Goal: Task Accomplishment & Management: Manage account settings

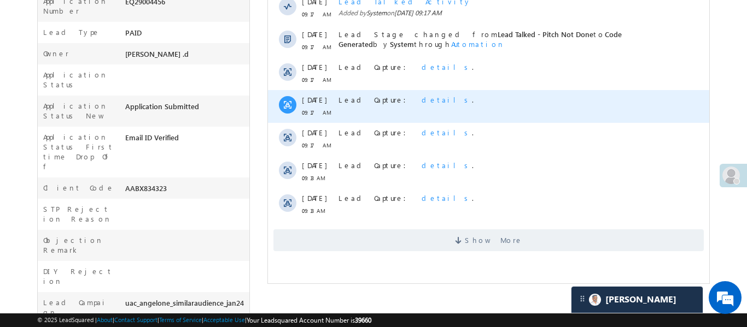
scroll to position [327, 0]
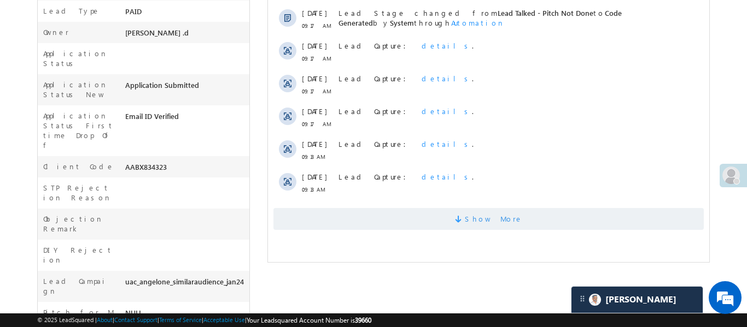
click at [484, 213] on span "Show More" at bounding box center [493, 219] width 58 height 22
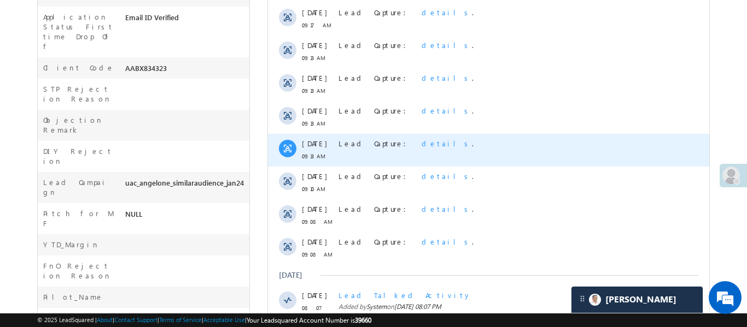
scroll to position [625, 0]
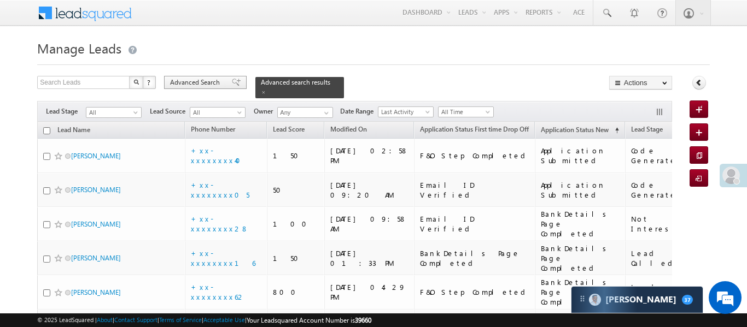
click at [194, 84] on span "Advanced Search" at bounding box center [196, 83] width 53 height 10
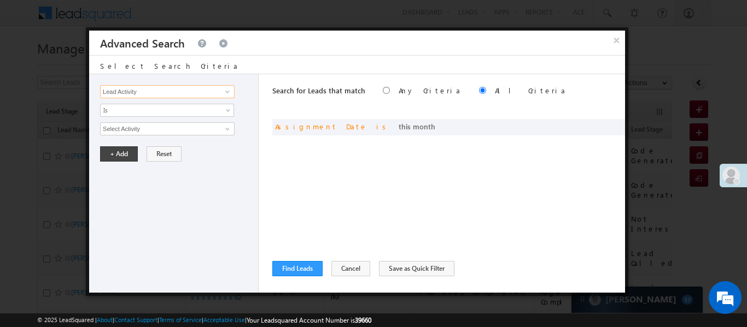
click at [191, 87] on input "Lead Activity" at bounding box center [167, 91] width 134 height 13
type input "\"
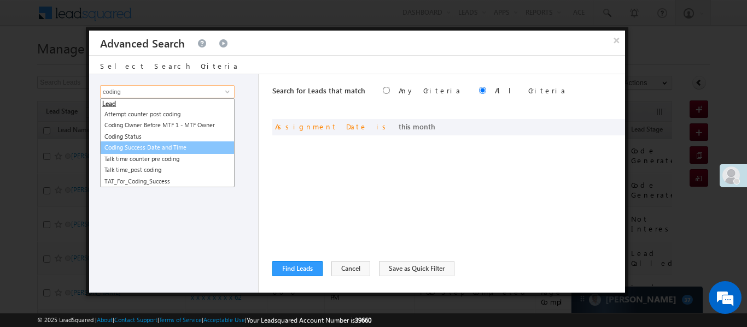
click at [164, 147] on link "Coding Success Date and Time" at bounding box center [167, 148] width 134 height 13
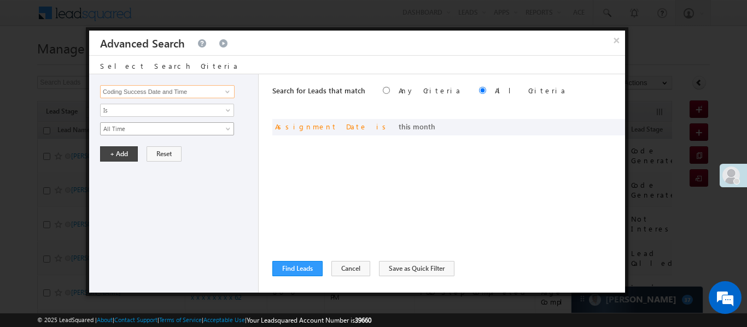
type input "Coding Success Date and Time"
click at [143, 130] on span "All Time" at bounding box center [160, 129] width 119 height 10
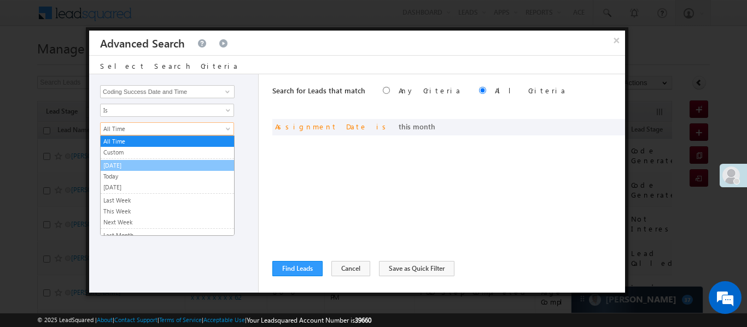
click at [134, 163] on link "[DATE]" at bounding box center [167, 166] width 133 height 10
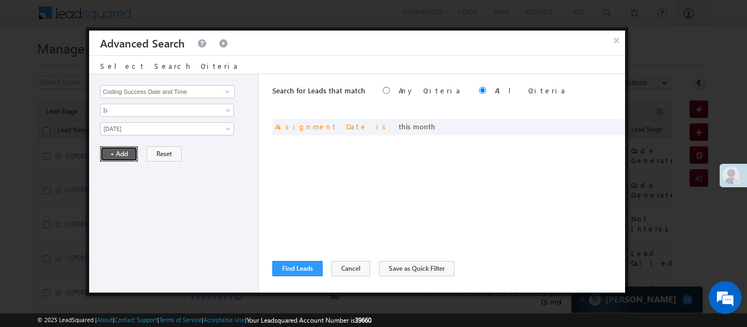
click at [124, 157] on button "+ Add" at bounding box center [119, 154] width 38 height 15
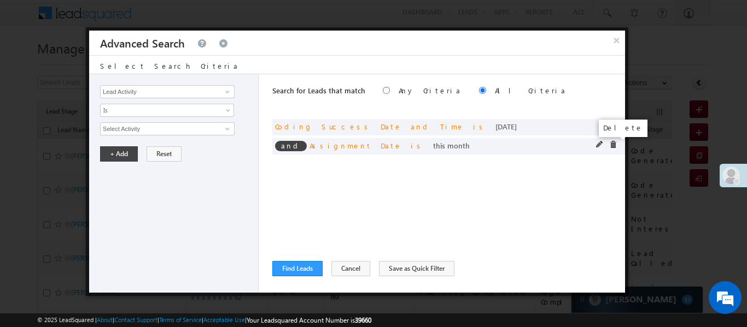
click at [613, 142] on span at bounding box center [613, 145] width 8 height 8
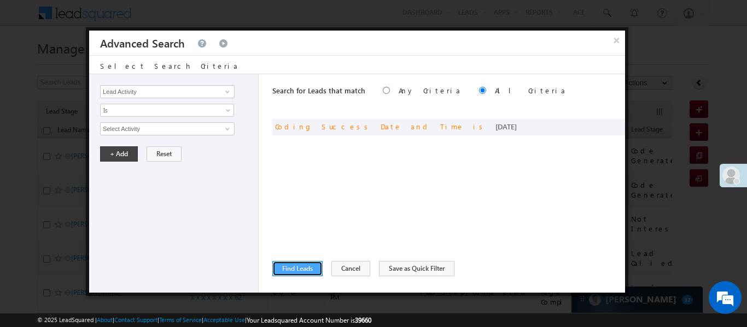
click at [313, 271] on button "Find Leads" at bounding box center [297, 268] width 50 height 15
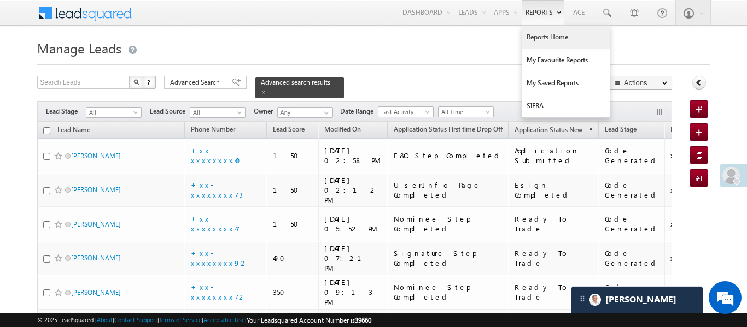
click at [547, 40] on link "Reports Home" at bounding box center [565, 37] width 87 height 23
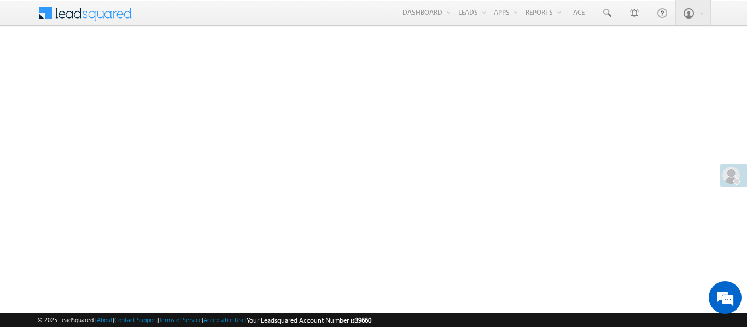
click at [730, 171] on span at bounding box center [730, 175] width 17 height 17
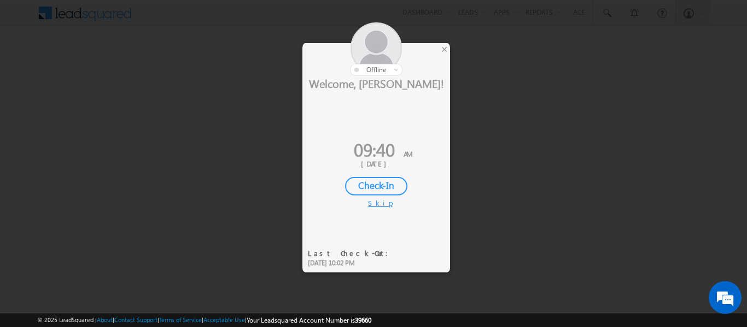
click at [368, 188] on div "Check-In" at bounding box center [376, 186] width 62 height 19
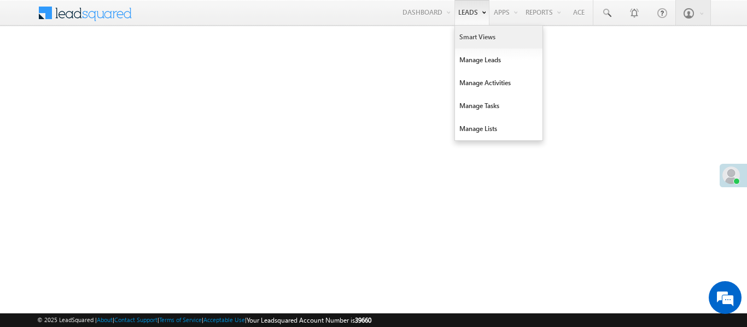
click at [479, 43] on link "Smart Views" at bounding box center [498, 37] width 87 height 23
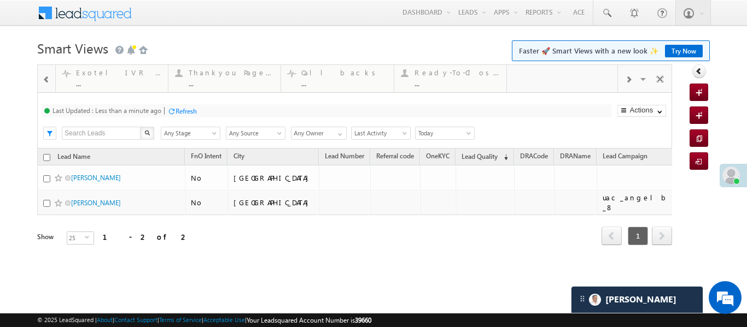
click at [45, 83] on span at bounding box center [47, 79] width 8 height 9
click at [46, 83] on span at bounding box center [47, 79] width 8 height 9
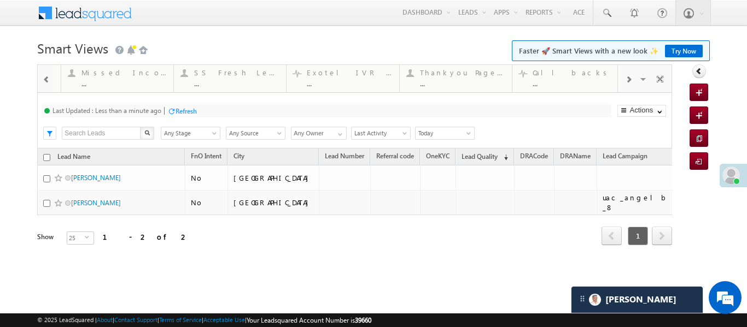
click at [46, 83] on span at bounding box center [47, 79] width 8 height 9
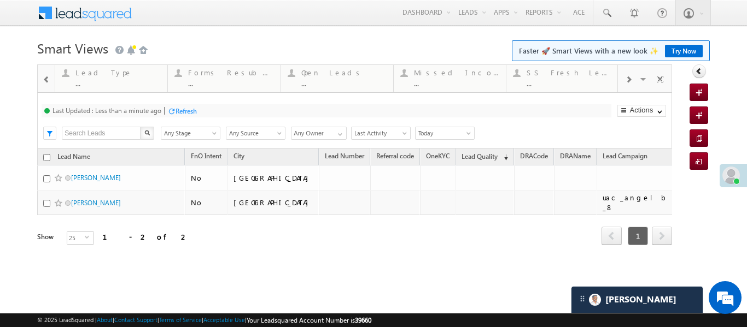
click at [46, 83] on span at bounding box center [47, 79] width 8 height 9
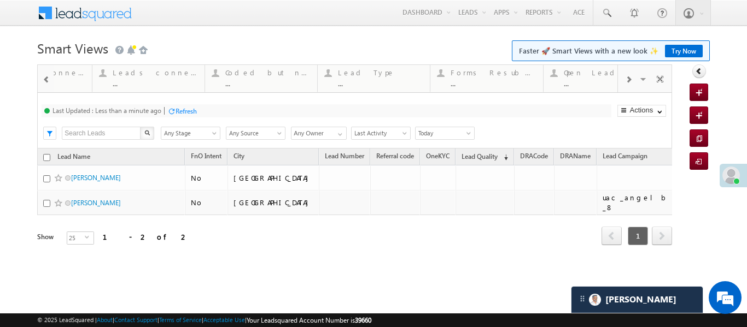
click at [46, 83] on span at bounding box center [47, 79] width 8 height 9
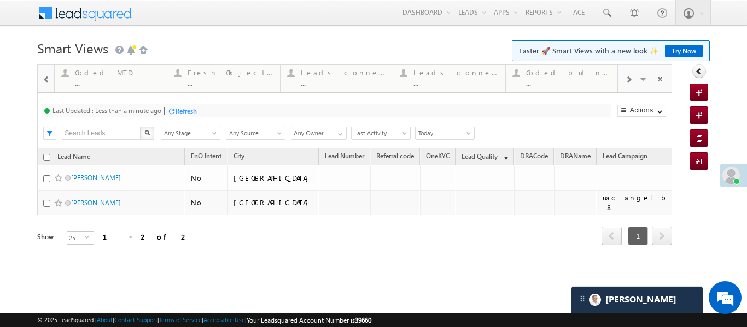
click at [46, 83] on span at bounding box center [47, 79] width 8 height 9
click at [123, 77] on div "Coded [DATE]" at bounding box center [117, 72] width 85 height 9
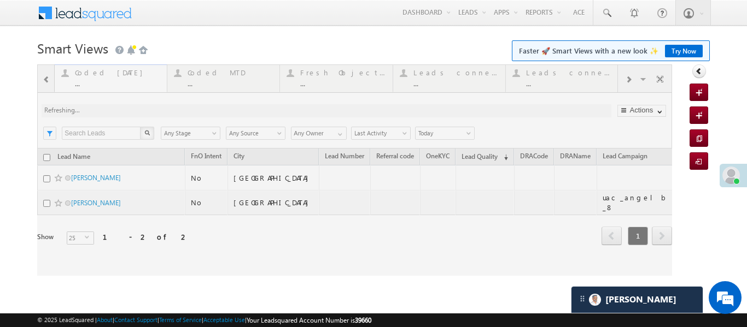
click at [123, 77] on div at bounding box center [354, 171] width 635 height 212
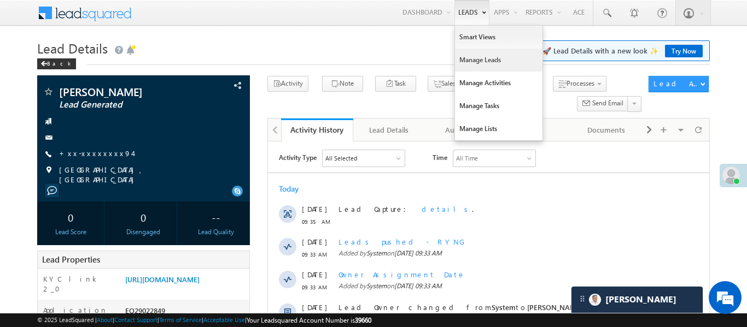
click at [489, 66] on link "Manage Leads" at bounding box center [498, 60] width 87 height 23
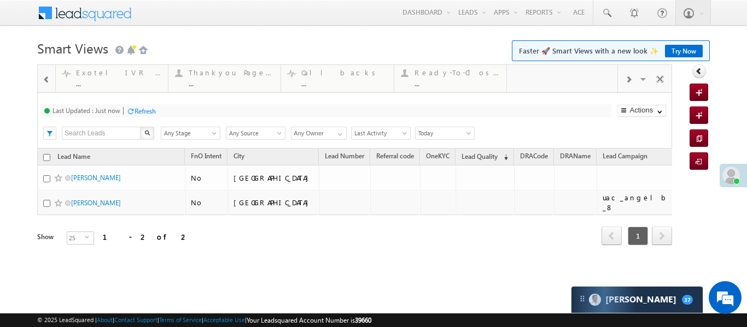
click at [51, 75] on div at bounding box center [46, 79] width 14 height 25
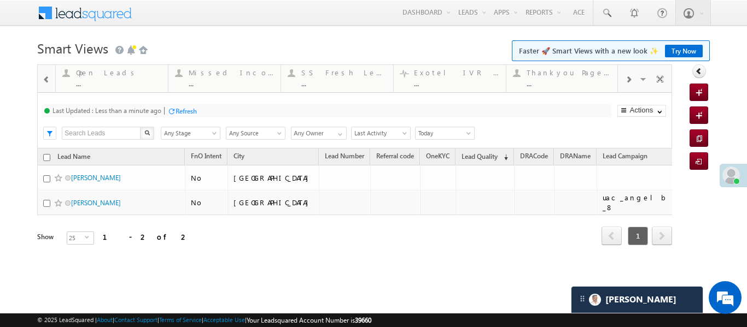
click at [44, 74] on div at bounding box center [46, 79] width 14 height 25
click at [43, 74] on div at bounding box center [46, 79] width 14 height 25
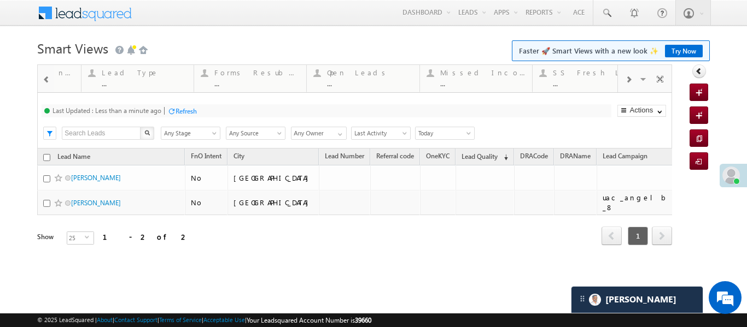
click at [43, 74] on div at bounding box center [46, 79] width 14 height 25
click at [51, 78] on div at bounding box center [46, 79] width 14 height 25
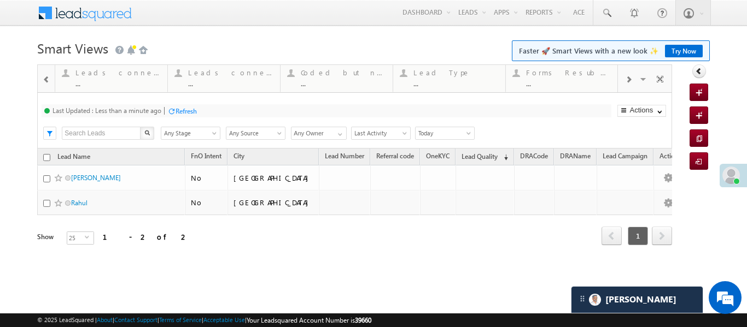
click at [51, 78] on div at bounding box center [46, 79] width 14 height 25
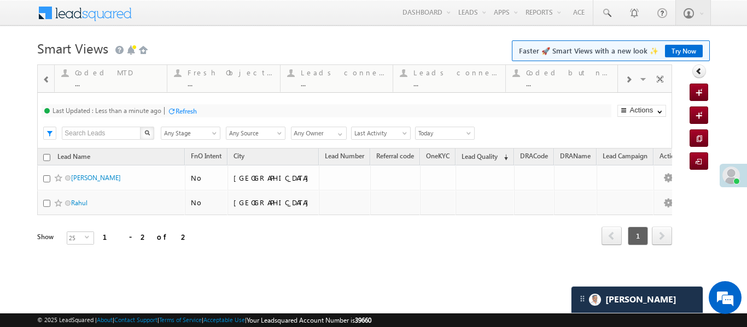
click at [51, 78] on div at bounding box center [46, 79] width 14 height 25
click at [235, 80] on div "..." at bounding box center [230, 83] width 85 height 8
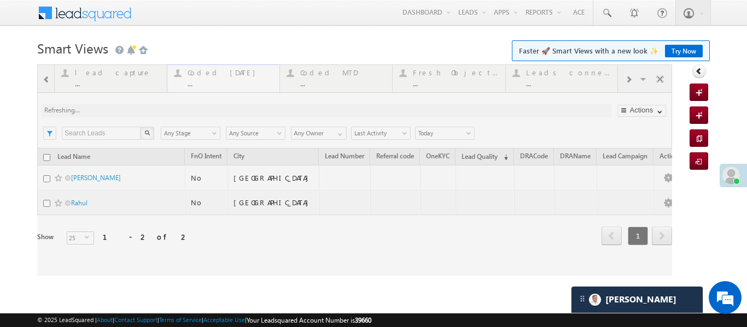
click at [235, 80] on div at bounding box center [354, 171] width 635 height 212
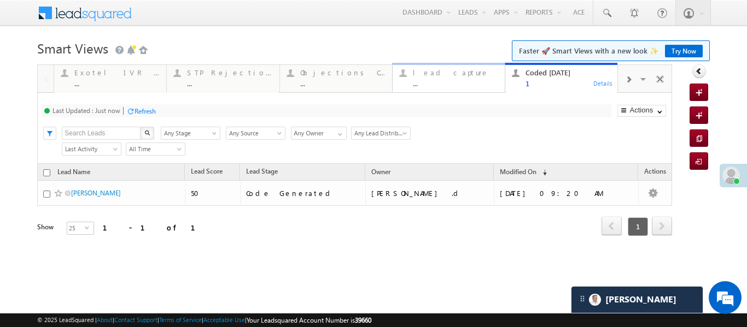
click at [445, 86] on div "..." at bounding box center [455, 83] width 85 height 8
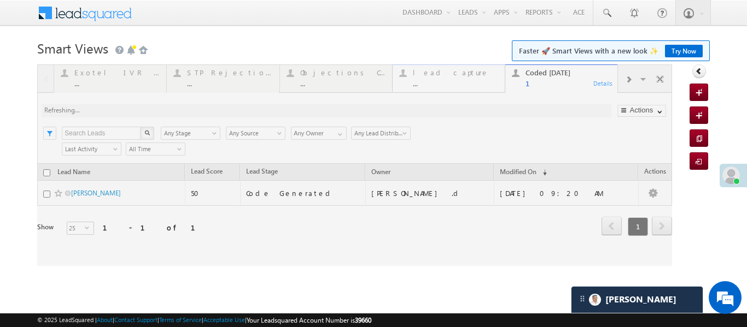
click at [445, 86] on div at bounding box center [354, 166] width 635 height 202
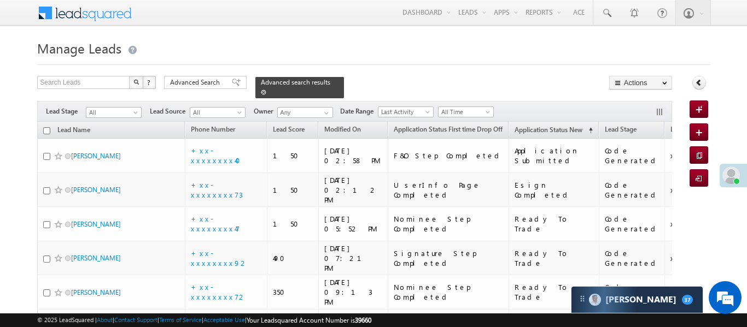
click at [266, 87] on link at bounding box center [263, 91] width 5 height 9
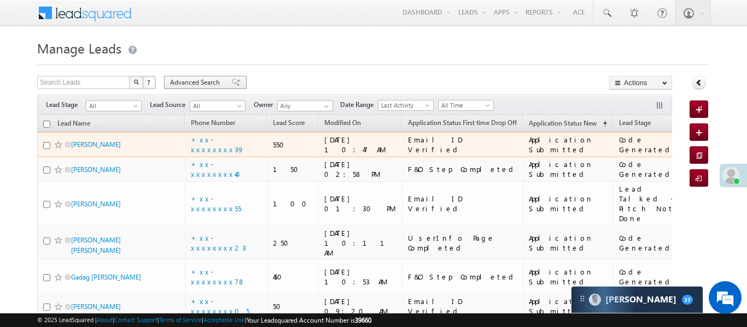
click at [210, 85] on span "Advanced Search" at bounding box center [196, 83] width 53 height 10
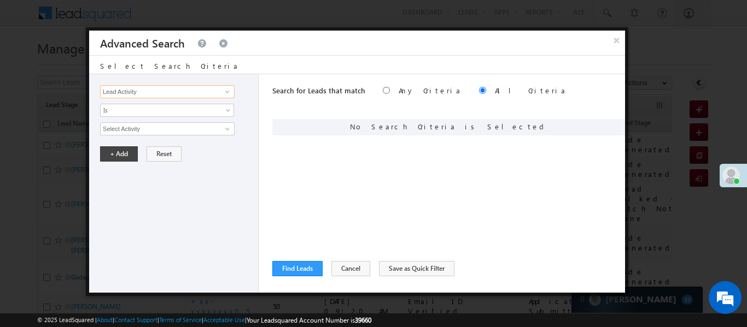
click at [201, 90] on input "Lead Activity" at bounding box center [167, 91] width 134 height 13
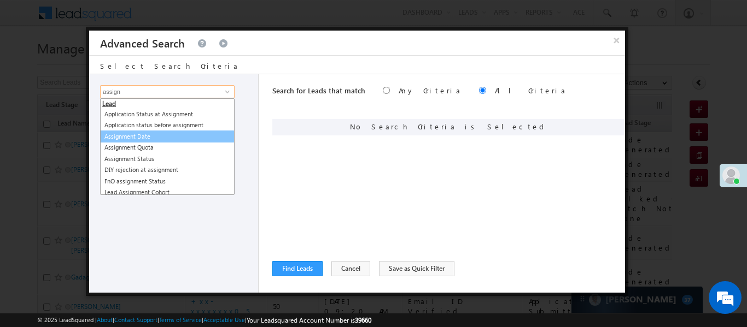
click at [164, 137] on link "Assignment Date" at bounding box center [167, 137] width 134 height 13
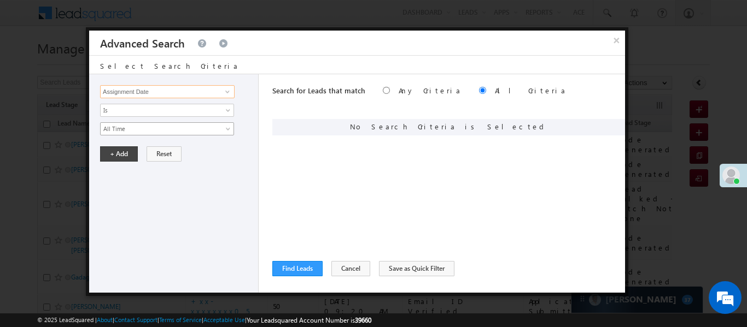
type input "Assignment Date"
click at [151, 124] on span "All Time" at bounding box center [160, 129] width 119 height 10
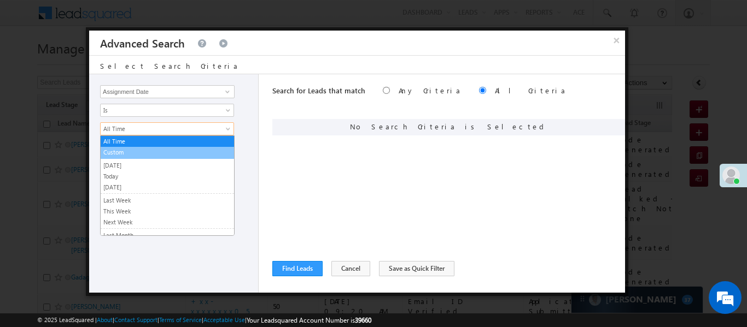
click at [126, 168] on link "[DATE]" at bounding box center [167, 166] width 133 height 10
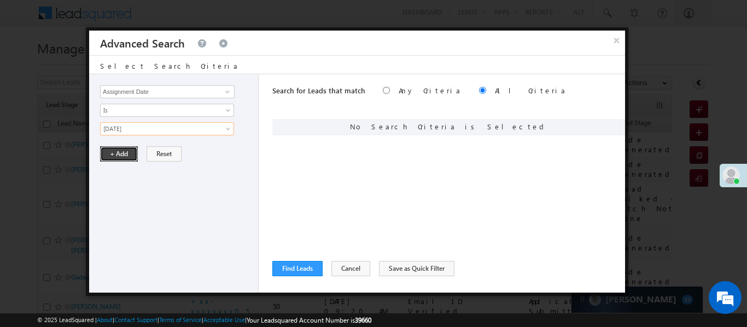
click at [116, 156] on button "+ Add" at bounding box center [119, 154] width 38 height 15
click at [284, 267] on button "Find Leads" at bounding box center [297, 268] width 50 height 15
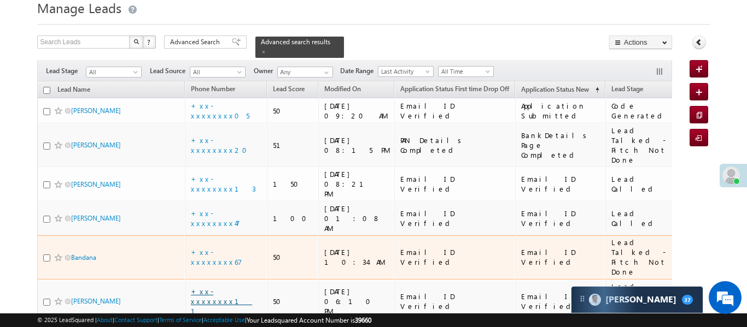
scroll to position [39, 0]
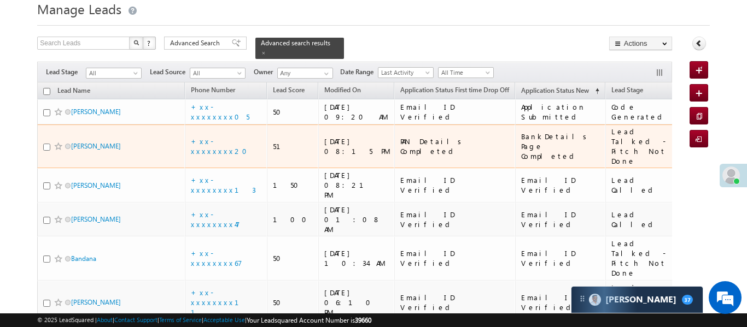
click at [46, 144] on input "checkbox" at bounding box center [46, 147] width 7 height 7
checkbox input "true"
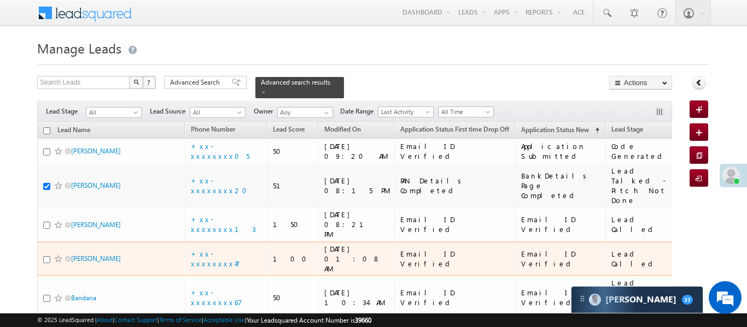
scroll to position [93, 0]
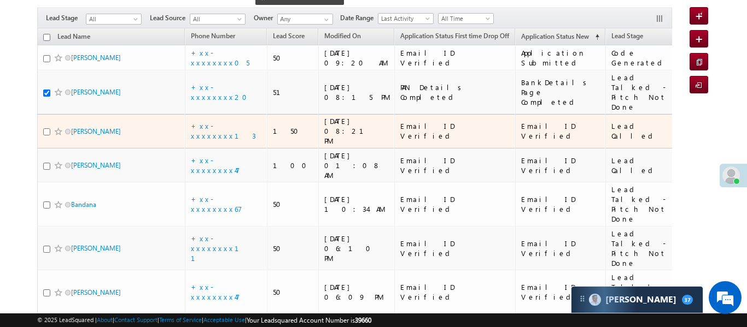
click at [46, 128] on input "checkbox" at bounding box center [46, 131] width 7 height 7
checkbox input "true"
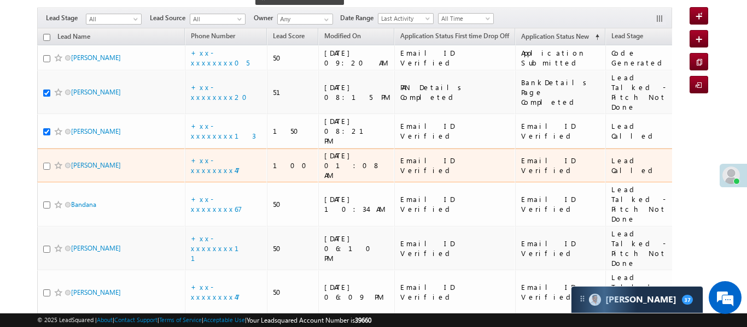
click at [46, 163] on input "checkbox" at bounding box center [46, 166] width 7 height 7
checkbox input "true"
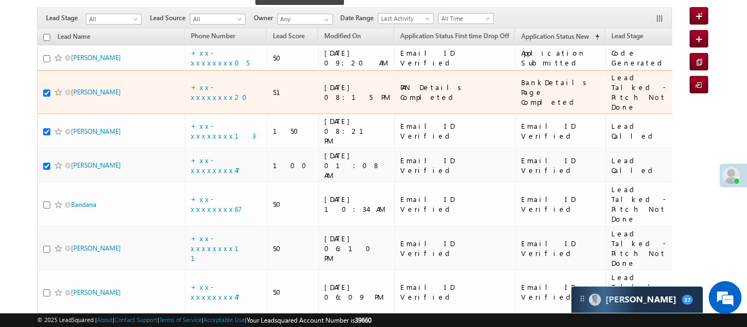
scroll to position [0, 0]
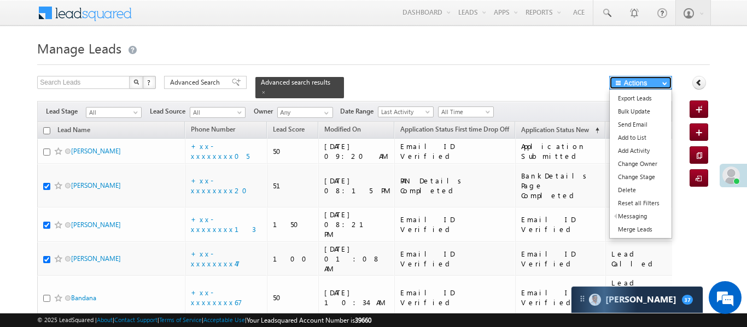
click at [653, 88] on button "Actions" at bounding box center [640, 83] width 63 height 14
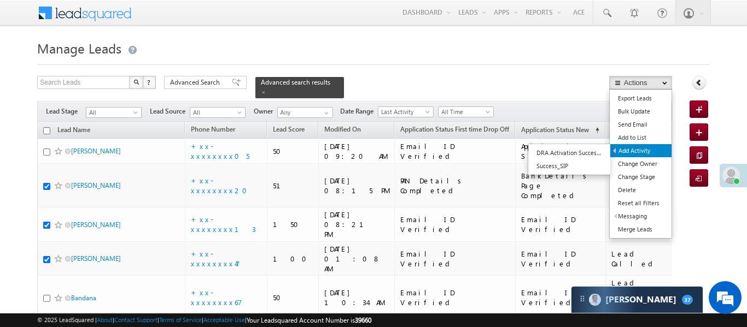
click at [636, 153] on link "Add Activity" at bounding box center [640, 150] width 61 height 13
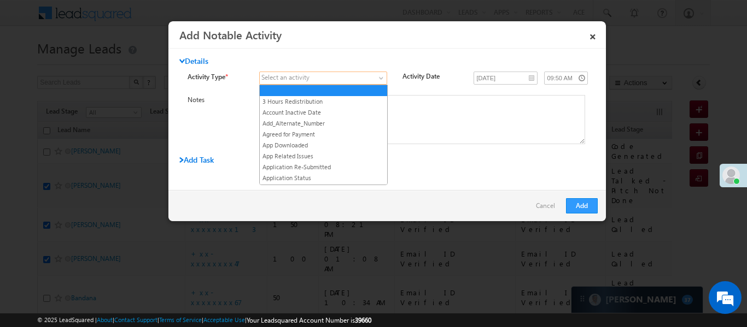
click at [343, 79] on span at bounding box center [316, 78] width 113 height 10
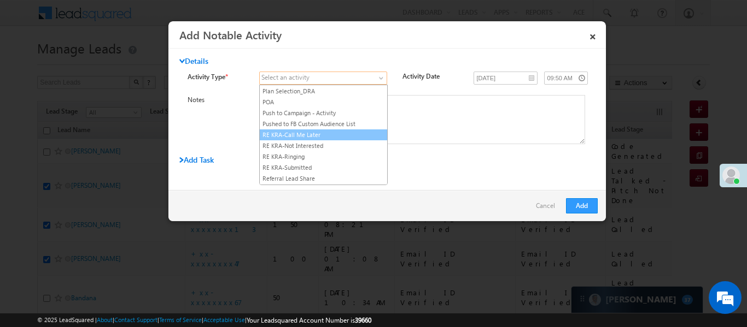
scroll to position [1387, 0]
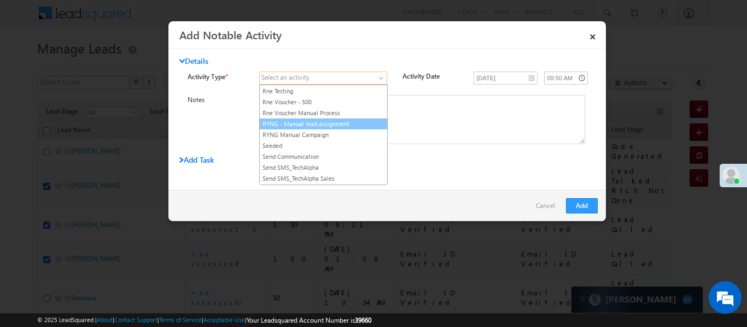
click at [314, 126] on link "RYNG - Manual lead assignment" at bounding box center [323, 124] width 127 height 10
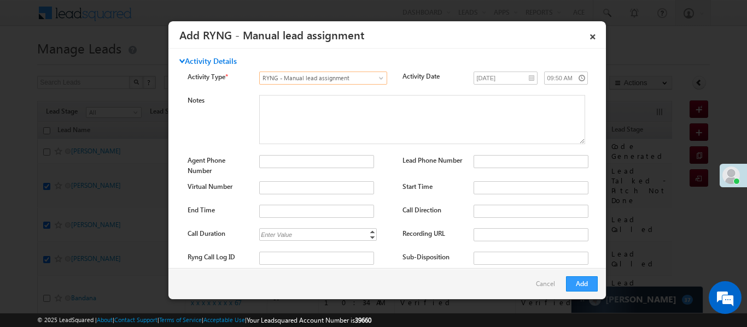
scroll to position [115, 0]
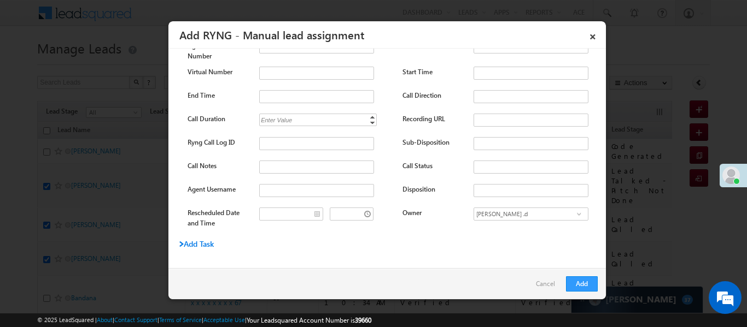
click at [192, 244] on span "Add Task" at bounding box center [196, 244] width 34 height 10
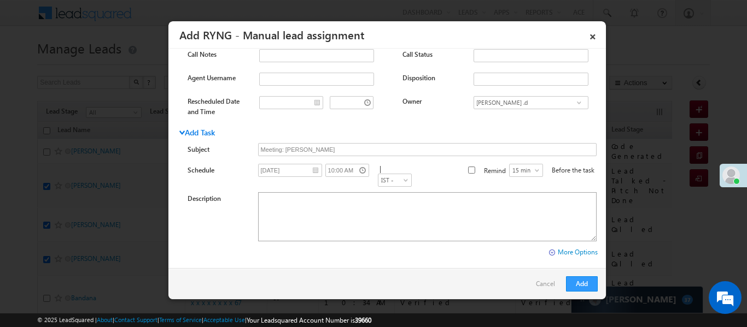
scroll to position [0, 0]
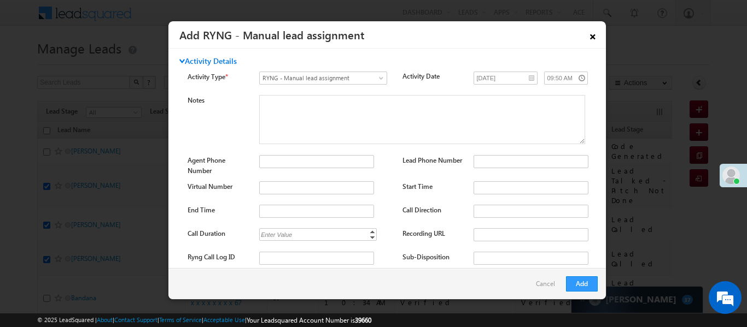
click at [592, 38] on link "×" at bounding box center [592, 34] width 19 height 19
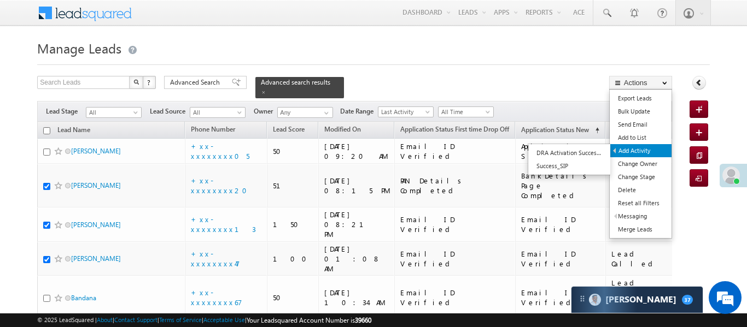
click at [639, 152] on link "Add Activity" at bounding box center [640, 150] width 61 height 13
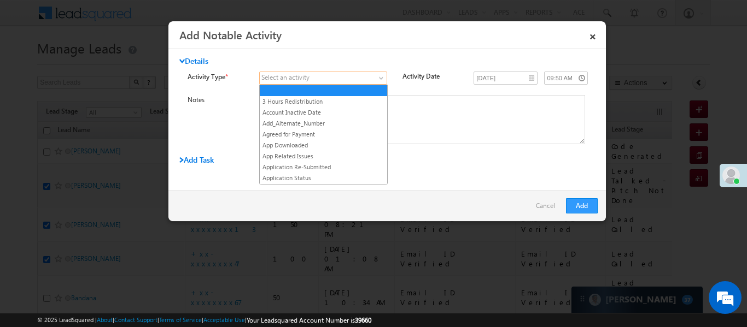
click at [332, 77] on span at bounding box center [316, 78] width 113 height 10
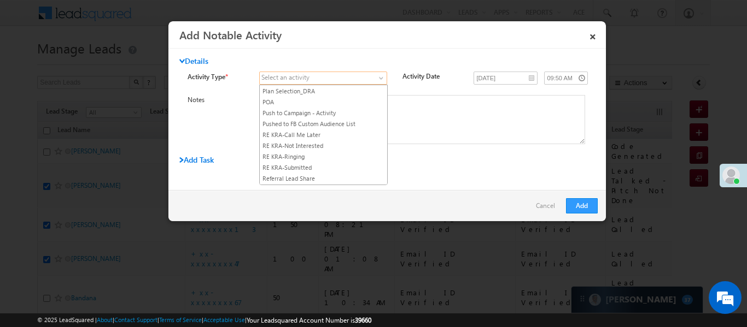
scroll to position [1387, 0]
click at [315, 124] on link "RYNG - Manual lead assignment" at bounding box center [323, 124] width 127 height 10
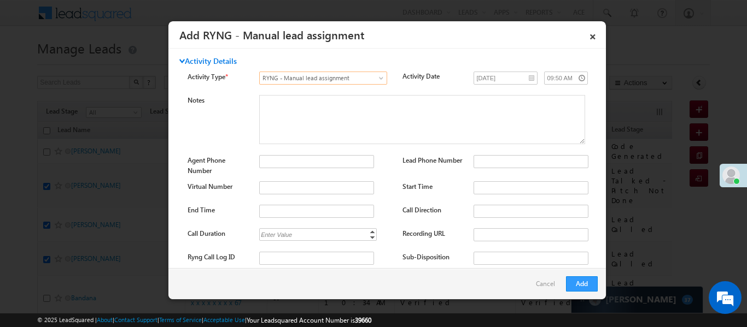
scroll to position [115, 0]
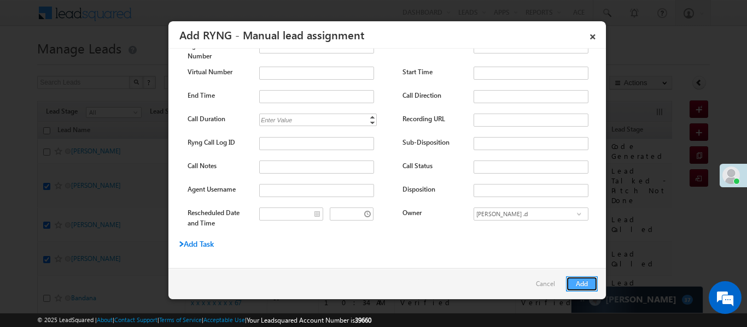
click at [590, 283] on button "Add" at bounding box center [582, 284] width 32 height 15
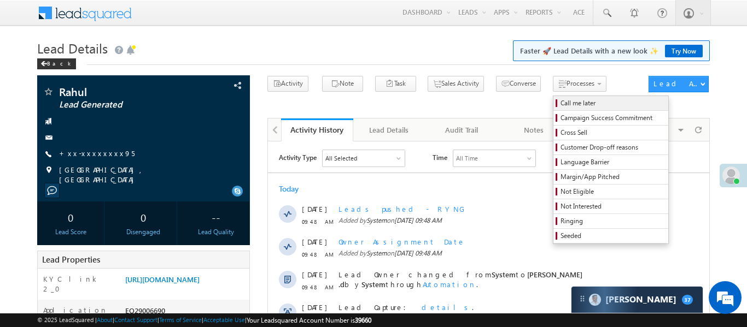
click at [569, 106] on span "Call me later" at bounding box center [612, 103] width 104 height 10
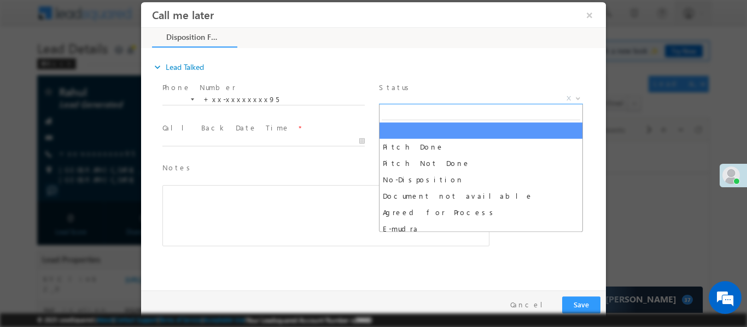
click at [419, 99] on span "X" at bounding box center [481, 98] width 204 height 11
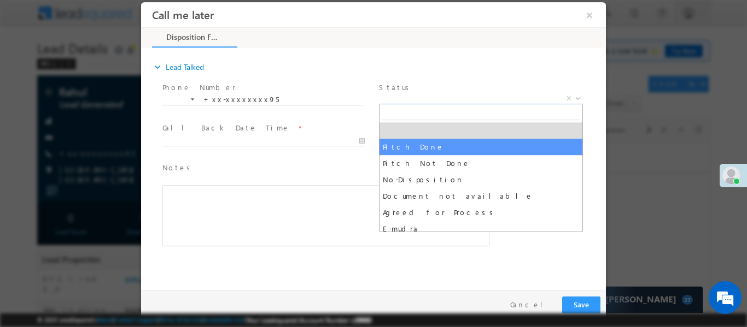
select select "Pitch Done"
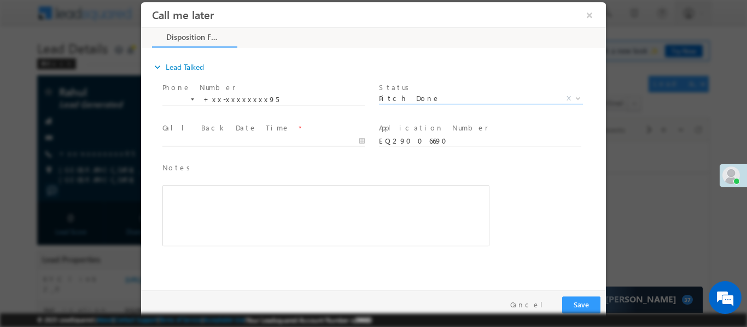
type input "[DATE] 9:56 AM"
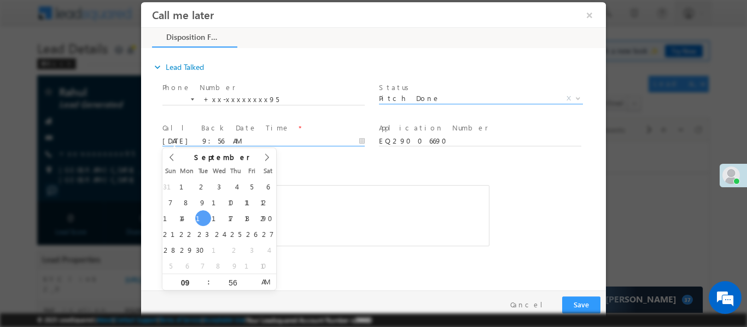
click at [305, 142] on input "[DATE] 9:56 AM" at bounding box center [263, 141] width 202 height 11
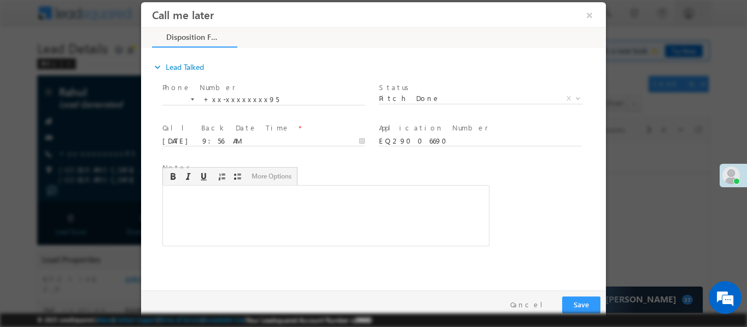
click at [360, 234] on div "Rich Text Editor, 40788eee-0fb2-11ec-a811-0adc8a9d82c2__tab1__section1__Notes__…" at bounding box center [325, 215] width 327 height 61
click at [573, 297] on button "Save" at bounding box center [581, 304] width 38 height 17
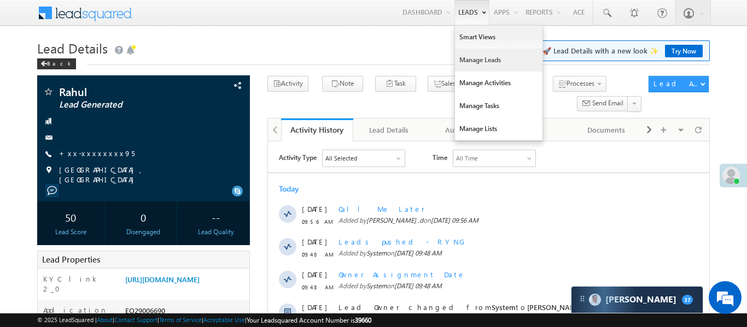
click at [479, 61] on link "Manage Leads" at bounding box center [498, 60] width 87 height 23
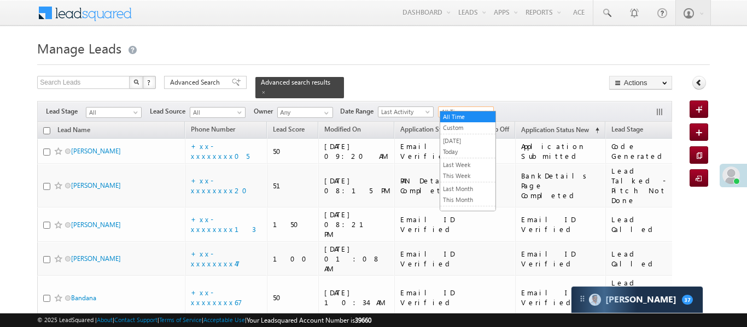
click at [450, 107] on span "All Time" at bounding box center [464, 112] width 52 height 10
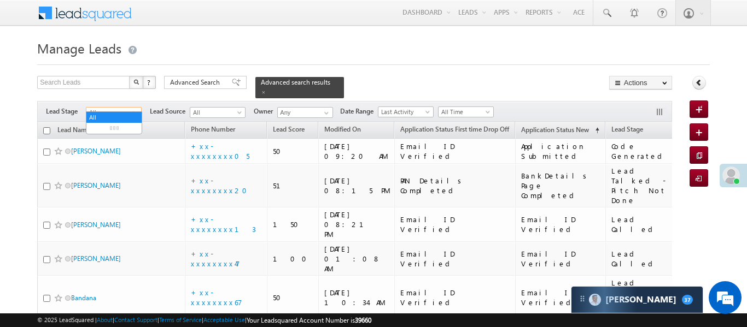
click at [116, 108] on span "All" at bounding box center [112, 113] width 52 height 10
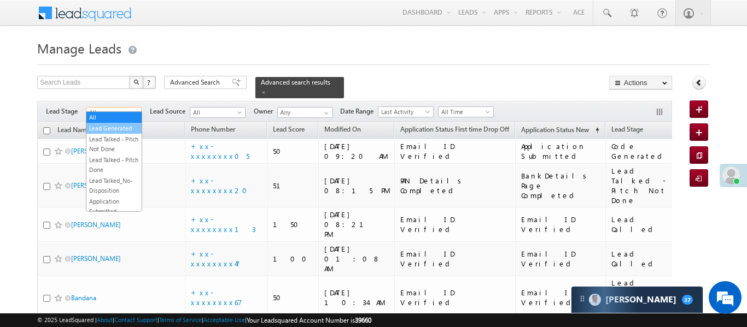
click at [114, 131] on link "Lead Generated" at bounding box center [113, 129] width 55 height 10
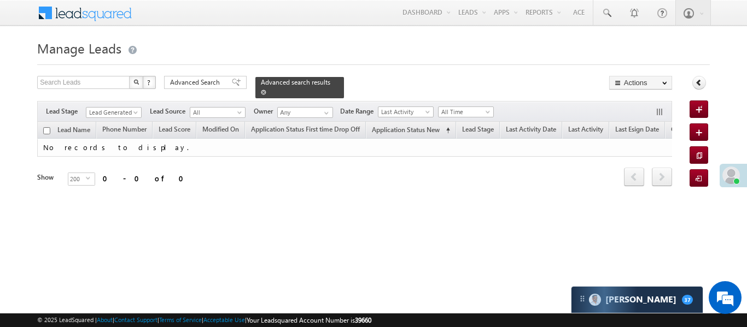
click at [266, 90] on span at bounding box center [263, 92] width 5 height 5
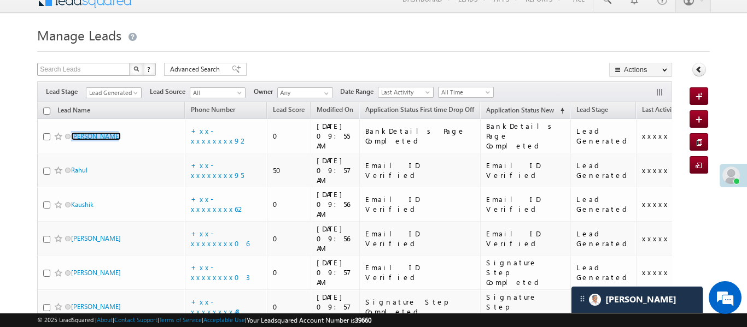
scroll to position [84, 0]
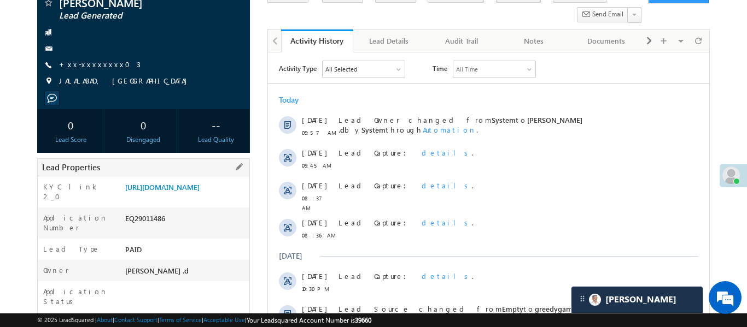
scroll to position [101, 0]
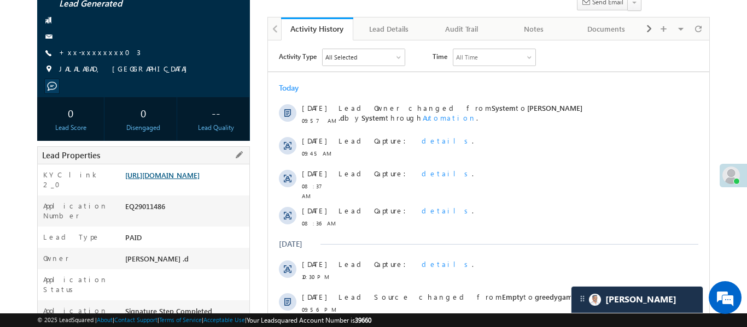
click at [172, 180] on link "https://angelbroking1-pk3em7sa.customui-test.leadsquared.com?leadId=d69ef7a1-9c…" at bounding box center [162, 175] width 74 height 9
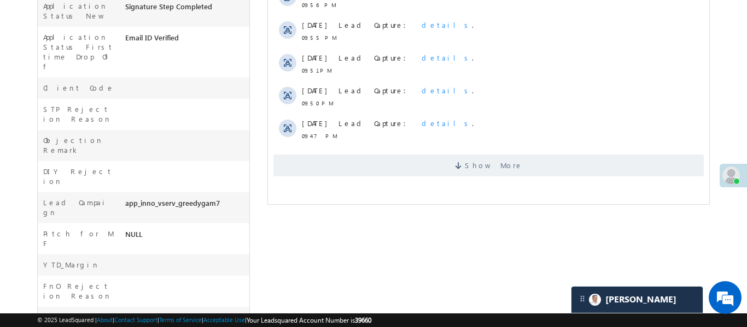
scroll to position [413, 0]
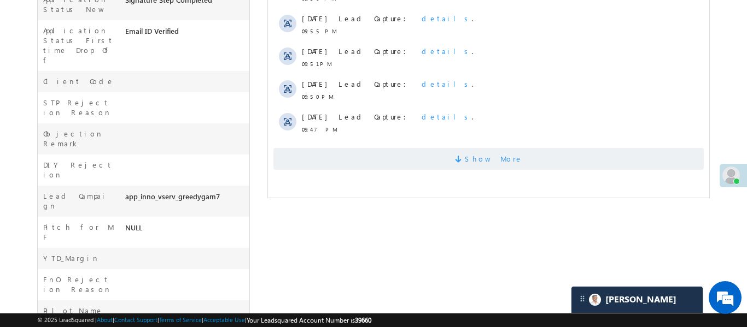
click at [403, 162] on span "Show More" at bounding box center [488, 159] width 430 height 22
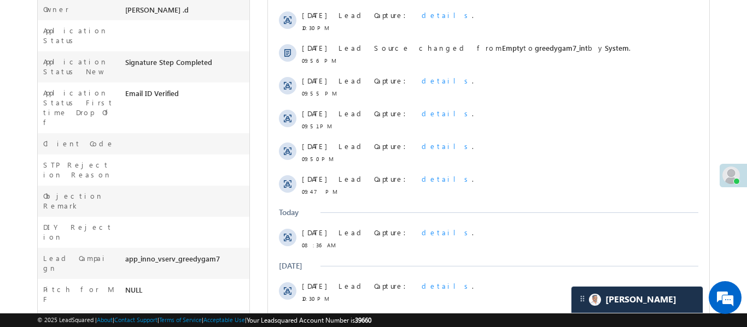
scroll to position [90, 0]
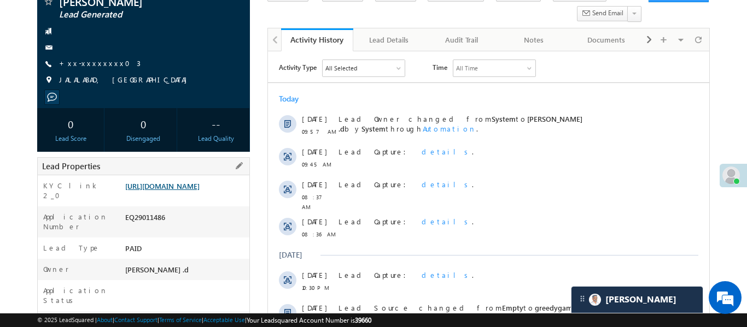
click at [200, 184] on link "https://angelbroking1-pk3em7sa.customui-test.leadsquared.com?leadId=d69ef7a1-9c…" at bounding box center [162, 186] width 74 height 9
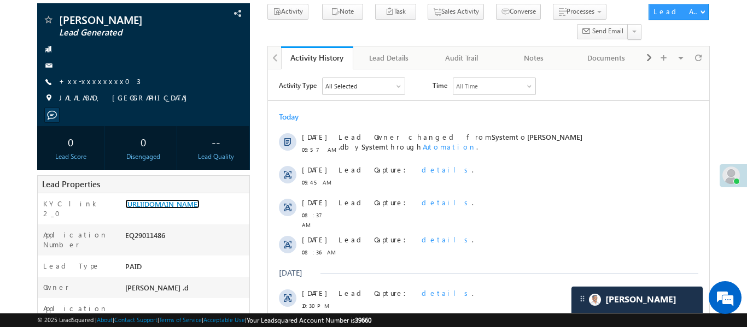
scroll to position [0, 0]
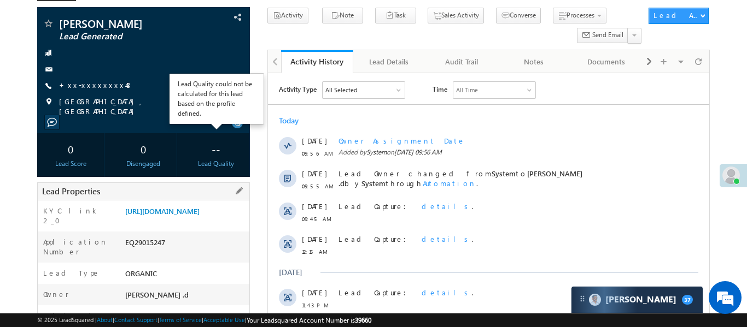
scroll to position [145, 0]
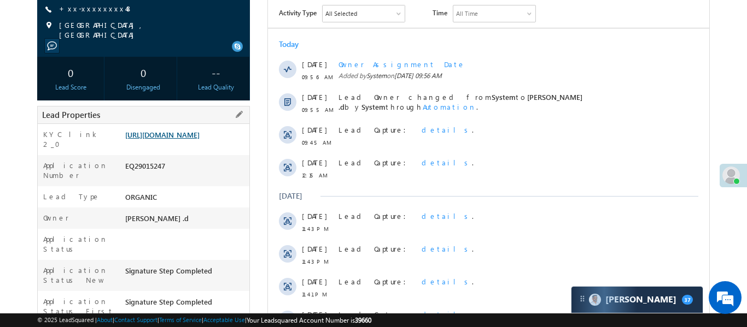
click at [200, 139] on link "[URL][DOMAIN_NAME]" at bounding box center [162, 134] width 74 height 9
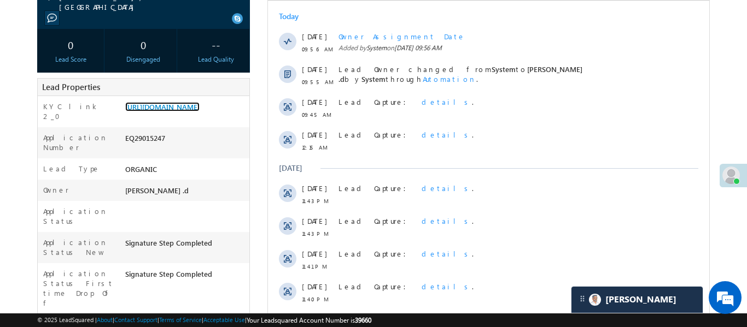
scroll to position [49, 0]
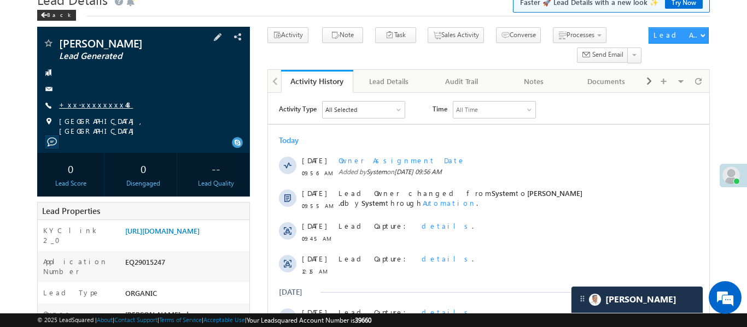
click at [76, 105] on link "+xx-xxxxxxxx48" at bounding box center [96, 104] width 74 height 9
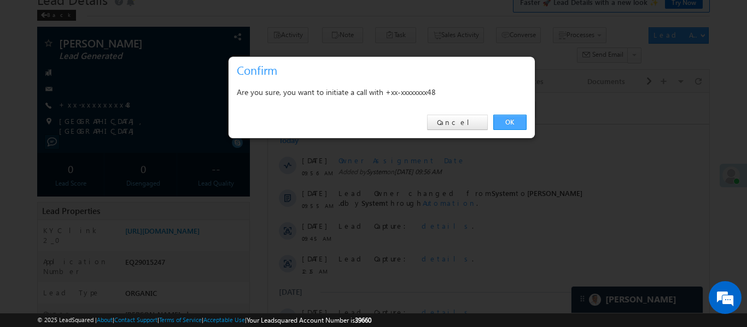
drag, startPoint x: 506, startPoint y: 119, endPoint x: 211, endPoint y: 16, distance: 311.9
click at [506, 119] on link "OK" at bounding box center [509, 122] width 33 height 15
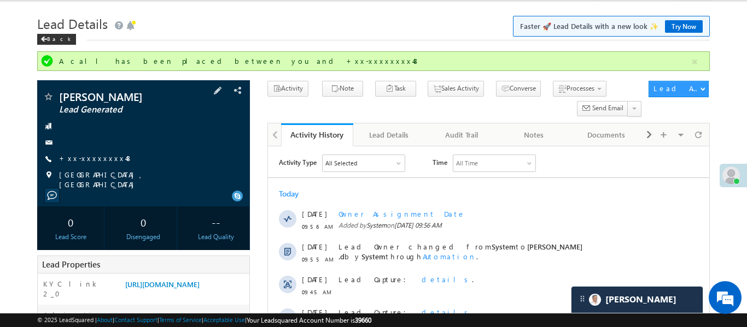
scroll to position [0, 0]
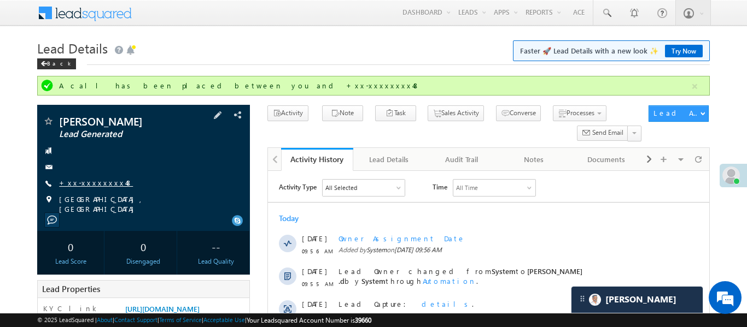
click at [89, 180] on link "+xx-xxxxxxxx48" at bounding box center [96, 182] width 74 height 9
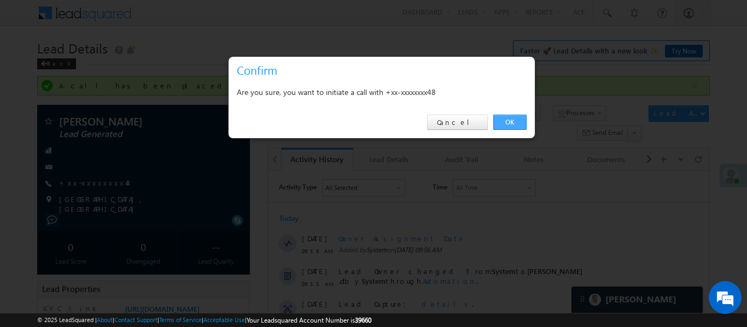
drag, startPoint x: 506, startPoint y: 119, endPoint x: 71, endPoint y: 27, distance: 444.6
click at [506, 119] on link "OK" at bounding box center [509, 122] width 33 height 15
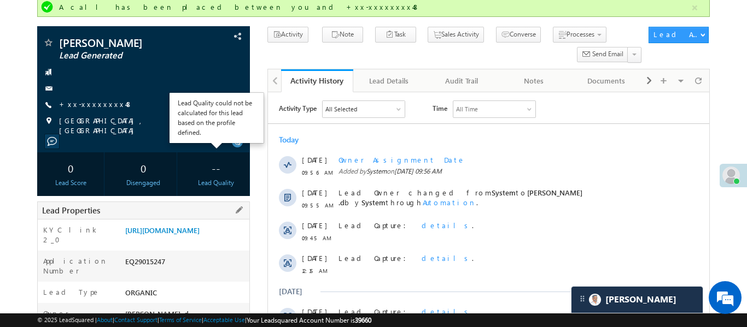
scroll to position [127, 0]
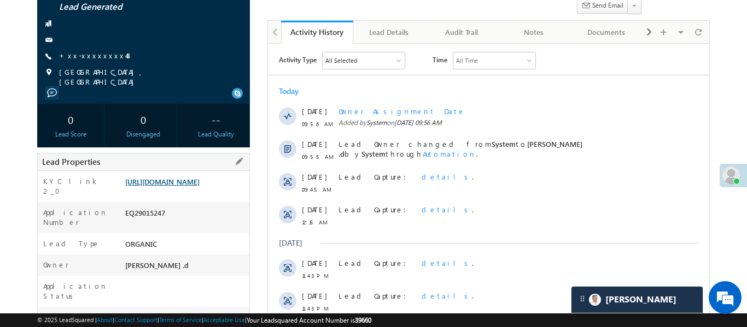
click at [194, 186] on link "[URL][DOMAIN_NAME]" at bounding box center [162, 181] width 74 height 9
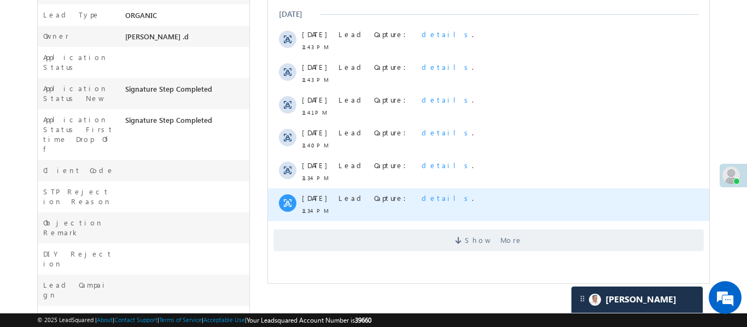
scroll to position [384, 0]
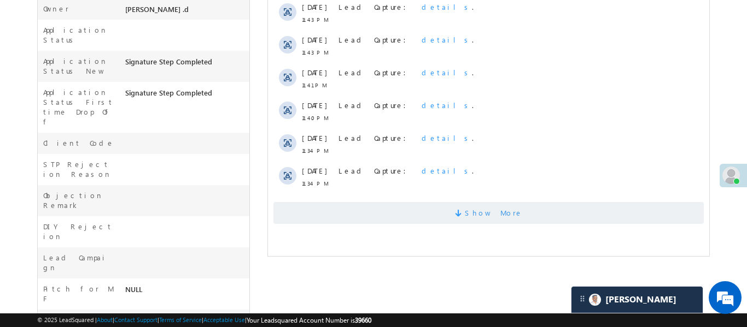
click at [410, 214] on span "Show More" at bounding box center [488, 213] width 430 height 22
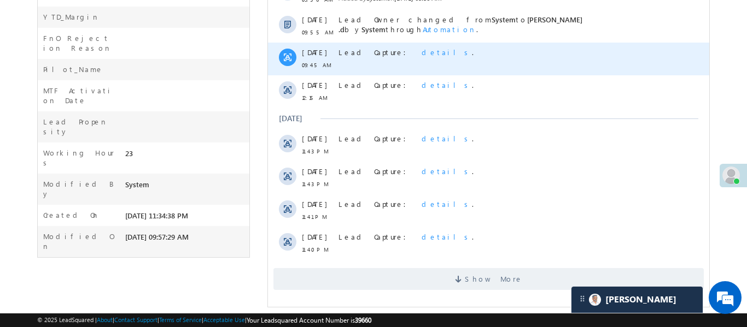
scroll to position [696, 0]
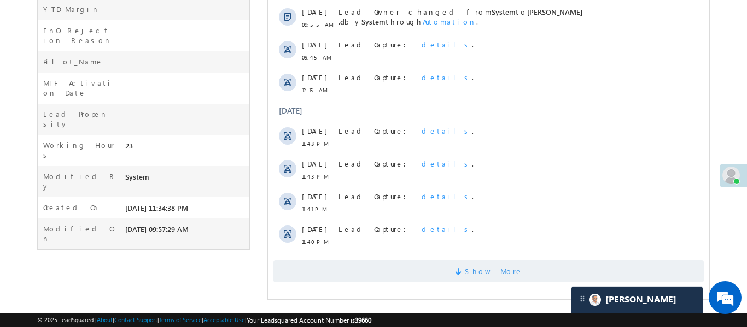
click at [454, 264] on span "Show More" at bounding box center [488, 272] width 430 height 22
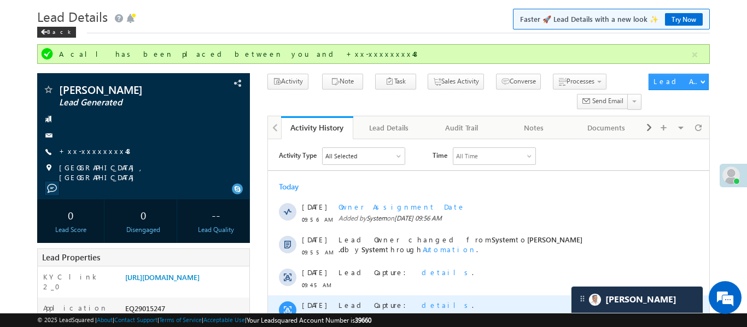
scroll to position [22, 0]
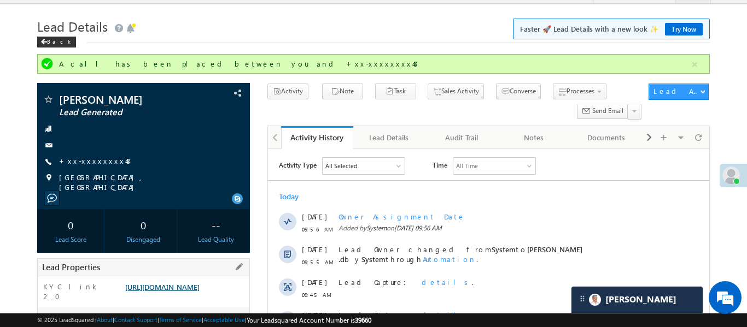
click at [197, 292] on link "https://angelbroking1-pk3em7sa.customui-test.leadsquared.com?leadId=ffb1cbca-36…" at bounding box center [162, 287] width 74 height 9
click at [200, 292] on link "https://angelbroking1-pk3em7sa.customui-test.leadsquared.com?leadId=ffb1cbca-36…" at bounding box center [162, 287] width 74 height 9
click at [191, 292] on link "https://angelbroking1-pk3em7sa.customui-test.leadsquared.com?leadId=ffb1cbca-36…" at bounding box center [162, 287] width 74 height 9
click at [202, 317] on link "Terms of Service" at bounding box center [180, 320] width 43 height 7
click at [200, 292] on link "https://angelbroking1-pk3em7sa.customui-test.leadsquared.com?leadId=ffb1cbca-36…" at bounding box center [162, 287] width 74 height 9
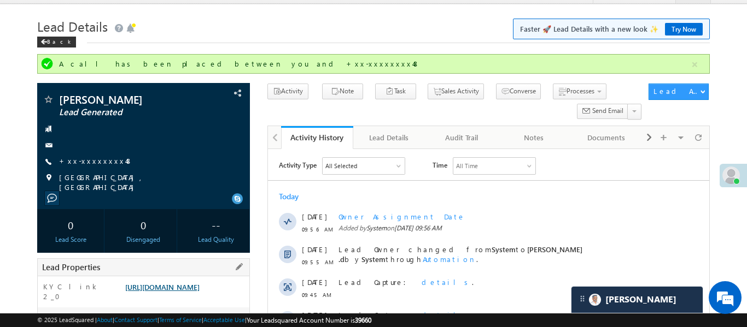
click at [200, 287] on link "https://angelbroking1-pk3em7sa.customui-test.leadsquared.com?leadId=ffb1cbca-36…" at bounding box center [162, 287] width 74 height 9
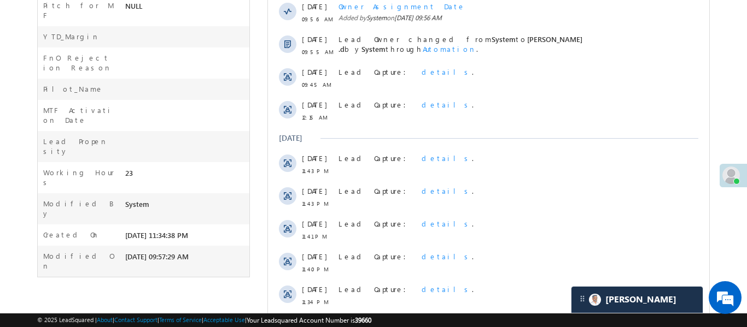
scroll to position [623, 0]
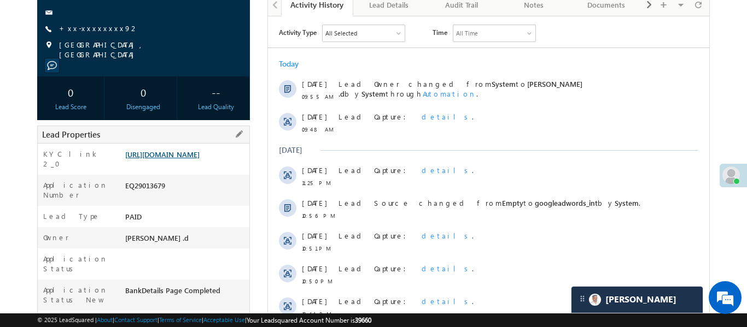
scroll to position [127, 0]
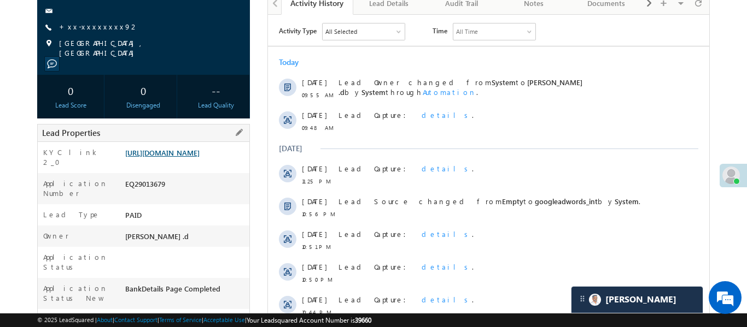
click at [200, 157] on link "[URL][DOMAIN_NAME]" at bounding box center [162, 152] width 74 height 9
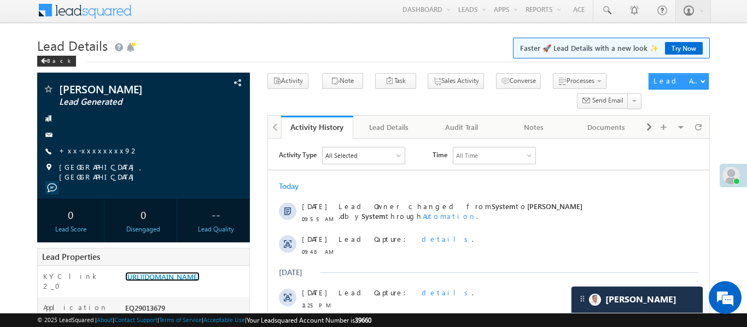
scroll to position [0, 0]
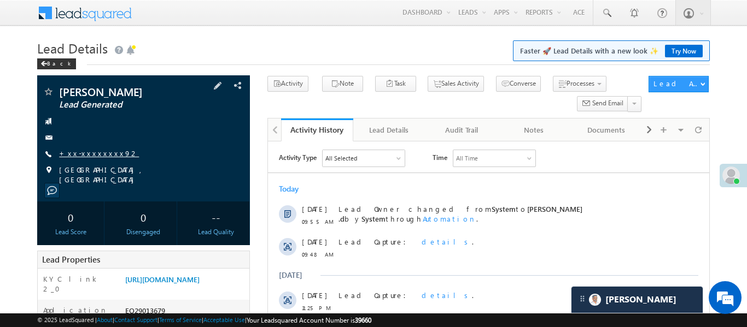
click at [89, 151] on link "+xx-xxxxxxxx92" at bounding box center [99, 153] width 80 height 9
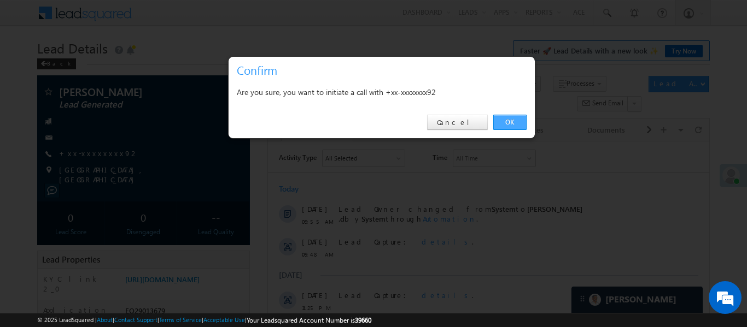
click at [518, 125] on link "OK" at bounding box center [509, 122] width 33 height 15
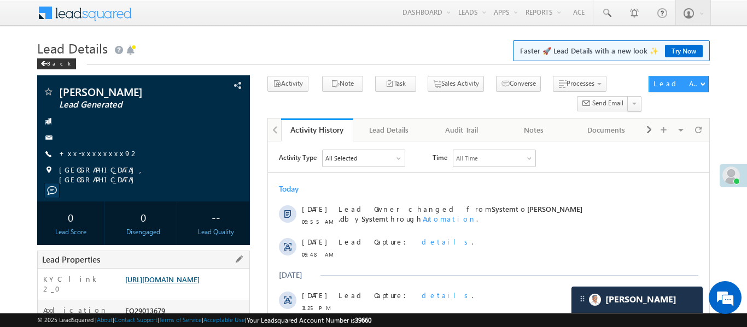
click at [200, 277] on link "[URL][DOMAIN_NAME]" at bounding box center [162, 279] width 74 height 9
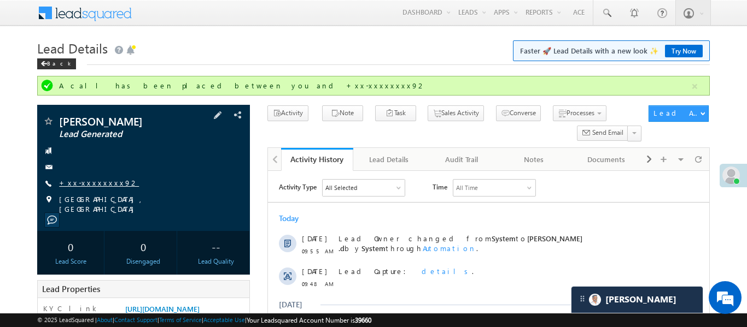
click at [101, 179] on link "+xx-xxxxxxxx92" at bounding box center [99, 182] width 80 height 9
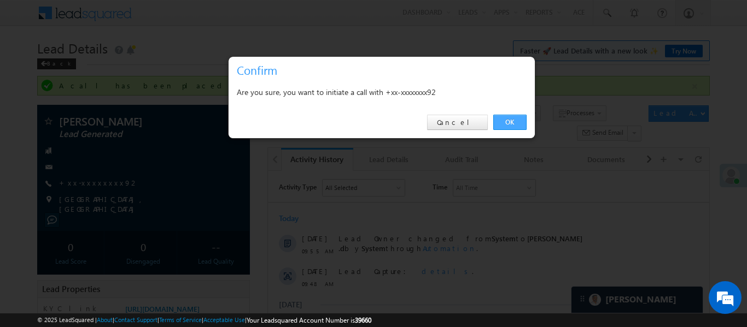
click at [512, 128] on link "OK" at bounding box center [509, 122] width 33 height 15
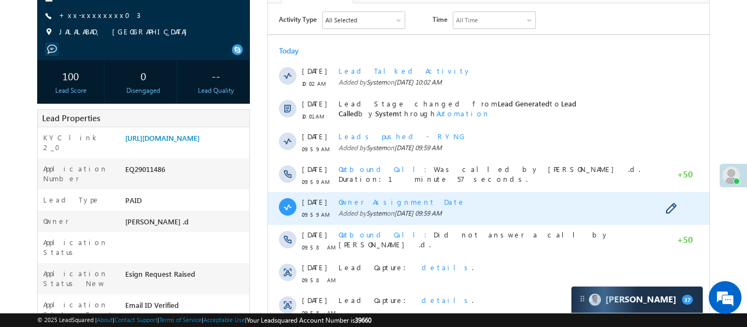
scroll to position [150, 0]
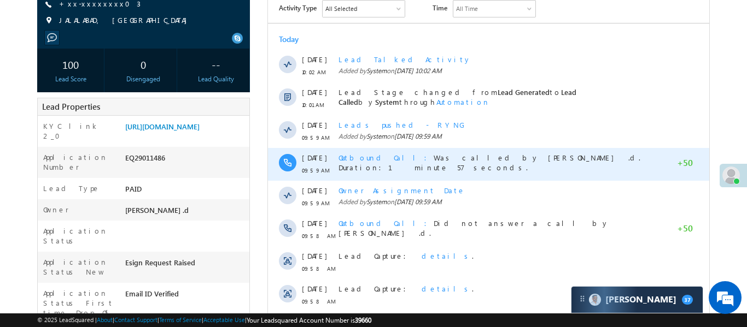
click at [686, 166] on span "+50" at bounding box center [684, 164] width 16 height 13
click at [602, 166] on div "Outbound Call Was called by [PERSON_NAME] .d. Duration:1 minute 57 seconds." at bounding box center [499, 164] width 323 height 33
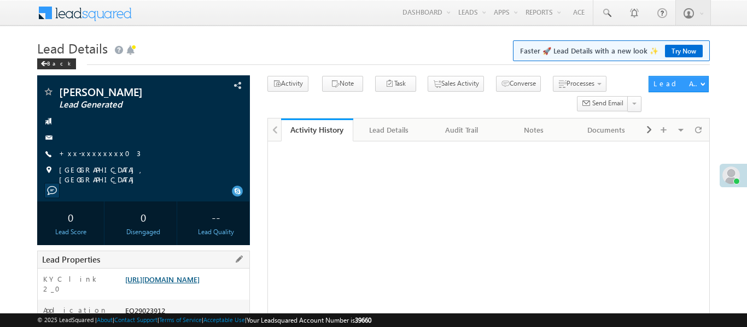
scroll to position [127, 0]
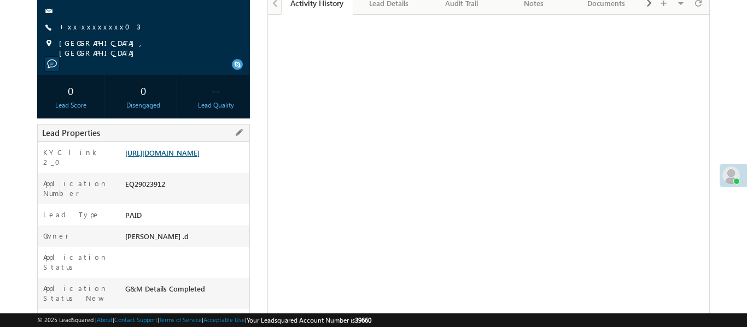
click at [193, 157] on link "[URL][DOMAIN_NAME]" at bounding box center [162, 152] width 74 height 9
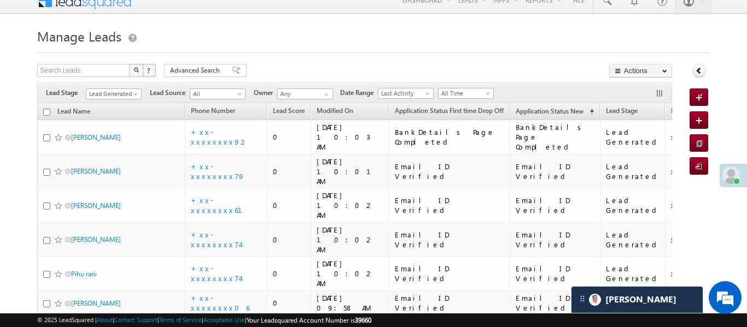
scroll to position [67, 0]
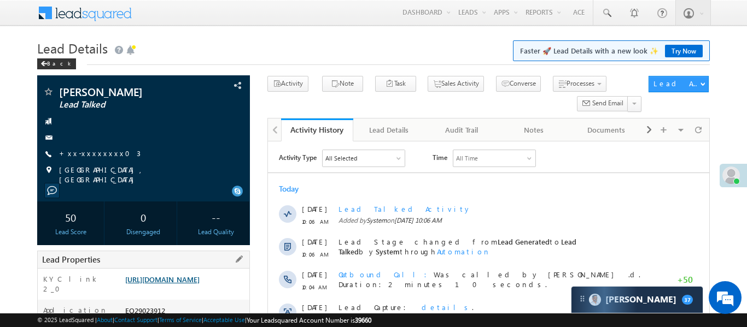
click at [183, 284] on link "[URL][DOMAIN_NAME]" at bounding box center [162, 279] width 74 height 9
click at [200, 284] on link "[URL][DOMAIN_NAME]" at bounding box center [162, 279] width 74 height 9
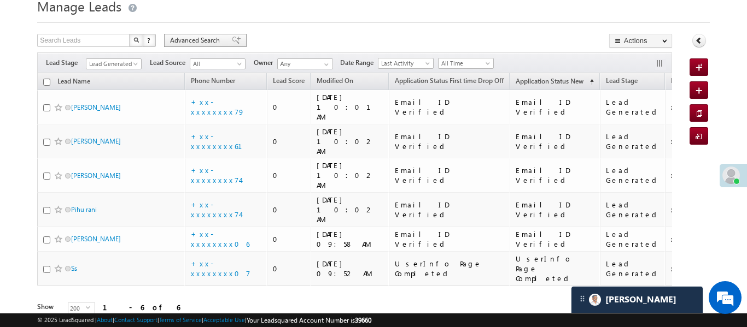
click at [200, 38] on span "Advanced Search" at bounding box center [196, 41] width 53 height 10
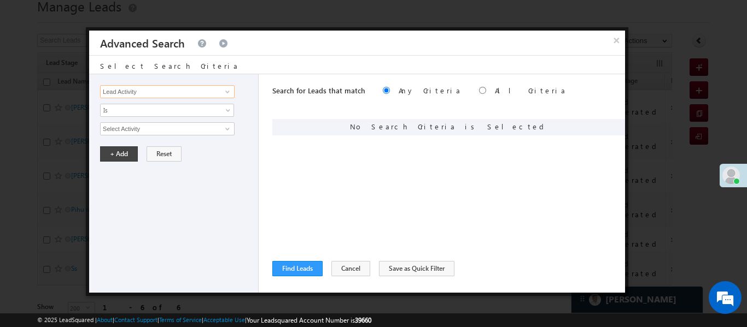
click at [132, 96] on input "Lead Activity" at bounding box center [167, 91] width 134 height 13
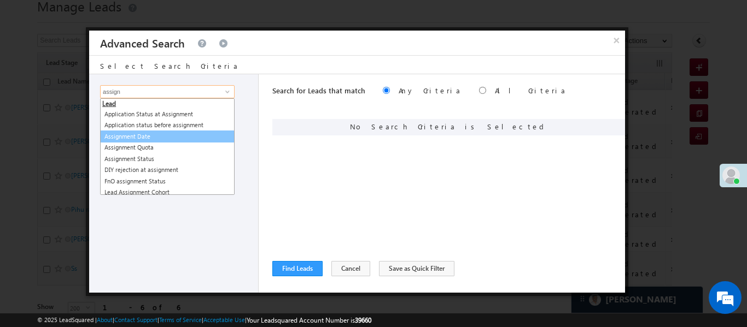
click at [152, 136] on link "Assignment Date" at bounding box center [167, 137] width 134 height 13
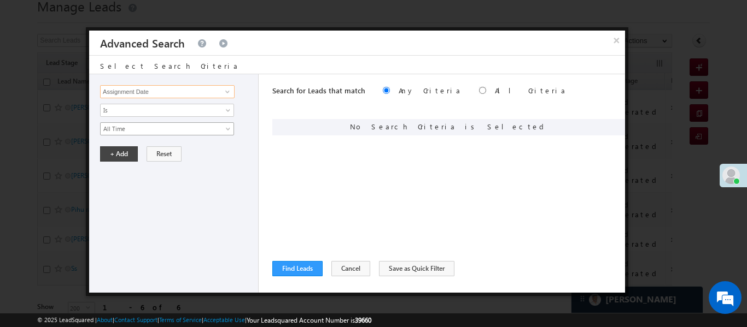
type input "Assignment Date"
click at [130, 127] on span "All Time" at bounding box center [160, 129] width 119 height 10
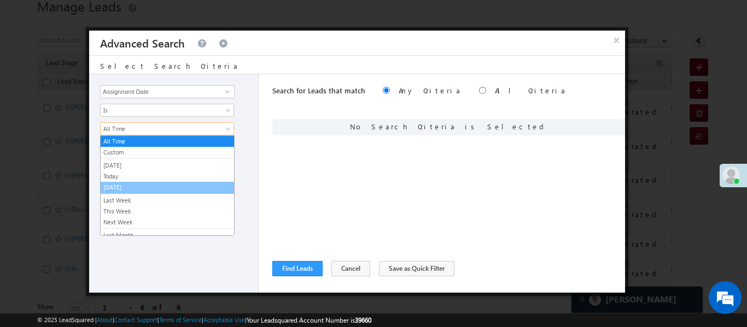
click at [122, 176] on link "Today" at bounding box center [167, 177] width 133 height 10
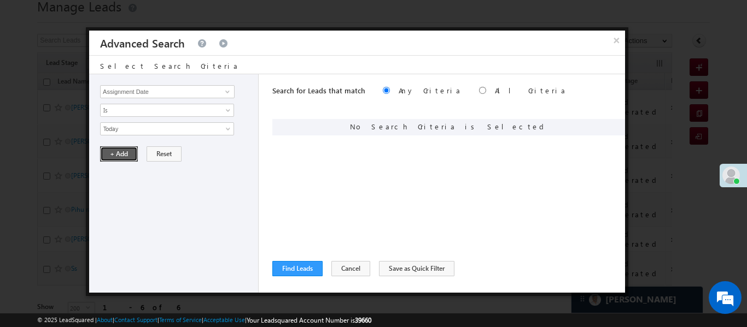
click at [122, 158] on button "+ Add" at bounding box center [119, 154] width 38 height 15
click at [436, 90] on div "Search for Leads that match Any Criteria All Criteria Note that the current tri…" at bounding box center [448, 91] width 353 height 35
click at [479, 91] on input "radio" at bounding box center [482, 90] width 7 height 7
radio input "true"
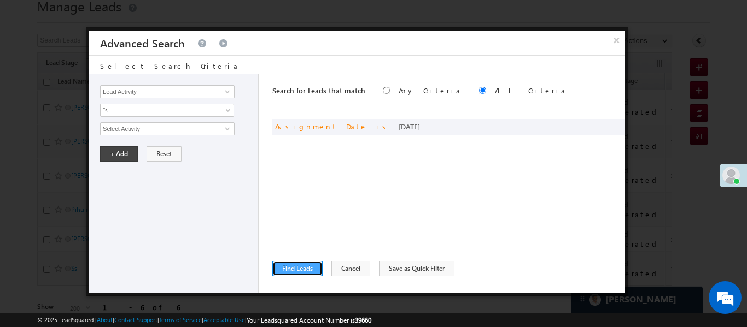
click at [307, 266] on button "Find Leads" at bounding box center [297, 268] width 50 height 15
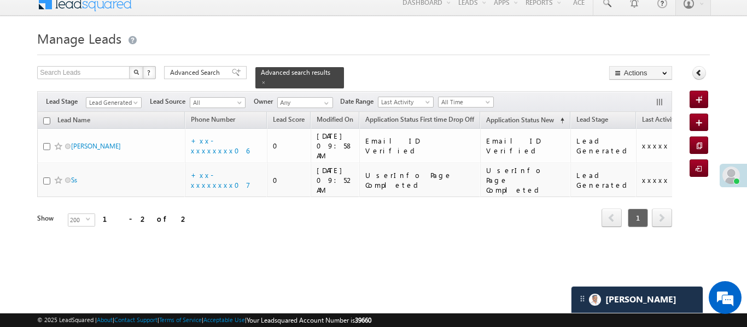
scroll to position [10, 0]
click at [89, 98] on span "Lead Generated" at bounding box center [112, 103] width 52 height 10
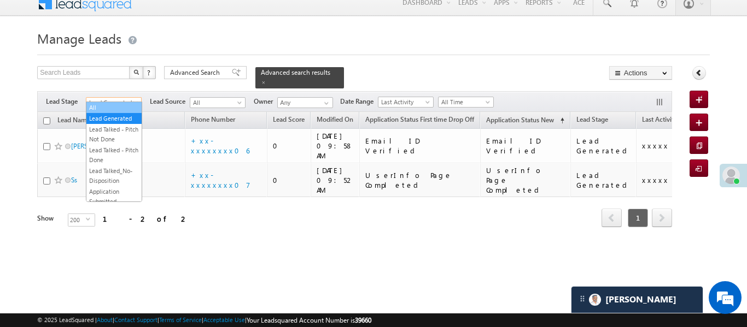
click at [116, 110] on link "All" at bounding box center [113, 108] width 55 height 10
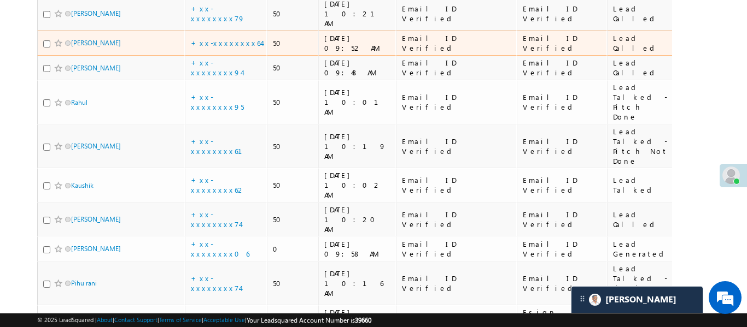
scroll to position [338, 0]
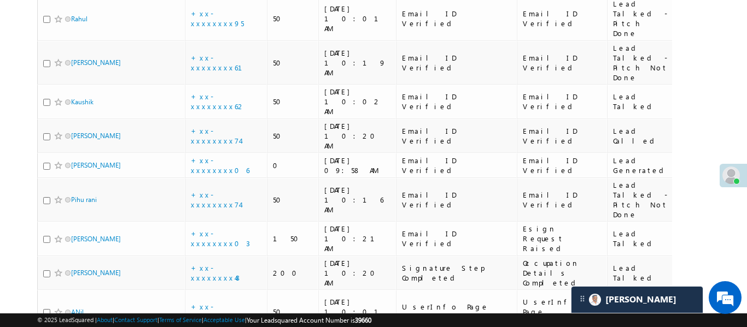
click at [711, 55] on body "Menu [PERSON_NAME] .d Aakan sha.D @ange lbrok ing.c om" at bounding box center [373, 46] width 747 height 768
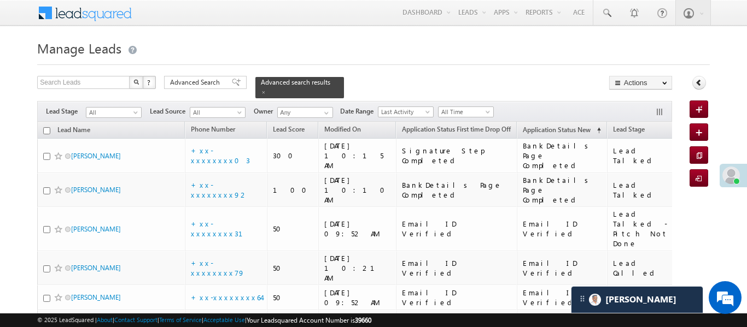
scroll to position [84, 0]
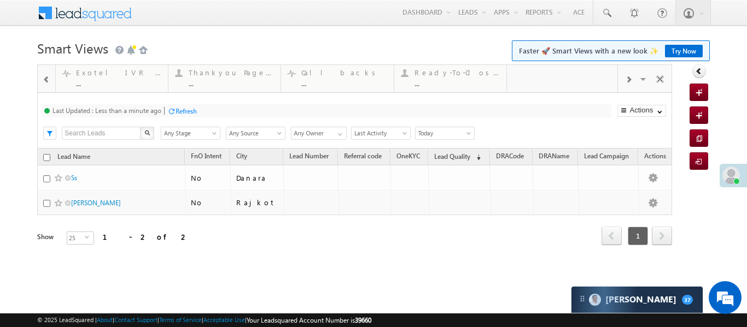
click at [38, 82] on div at bounding box center [46, 78] width 16 height 26
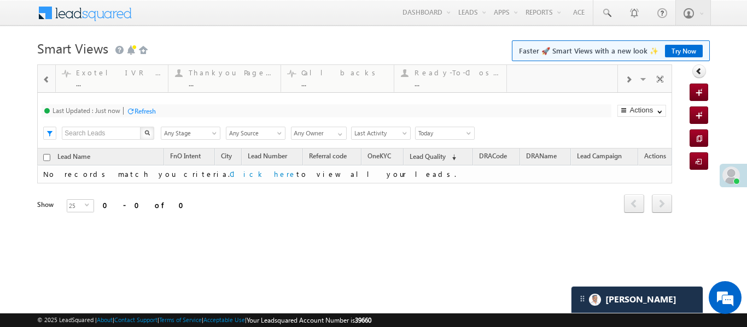
click at [45, 80] on span at bounding box center [47, 79] width 8 height 9
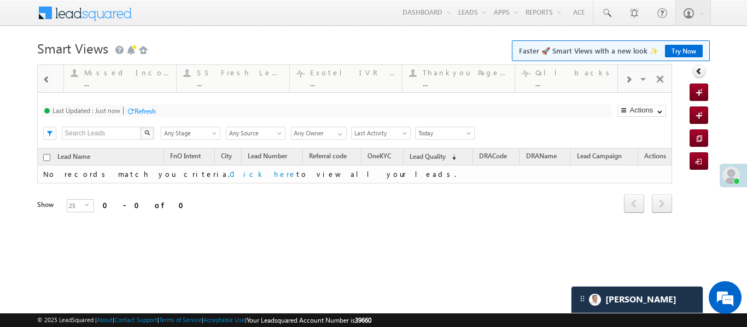
click at [45, 80] on span at bounding box center [47, 79] width 8 height 9
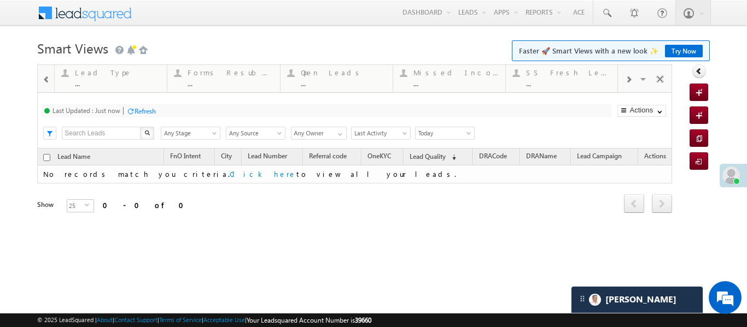
click at [45, 80] on span at bounding box center [47, 79] width 8 height 9
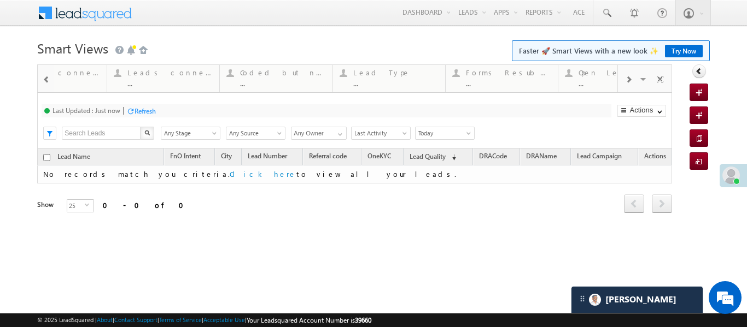
click at [45, 80] on span at bounding box center [47, 79] width 8 height 9
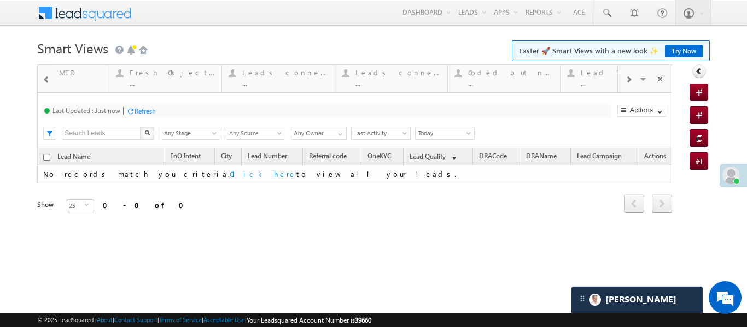
click at [45, 80] on span at bounding box center [47, 79] width 8 height 9
click at [103, 84] on div "..." at bounding box center [117, 83] width 85 height 8
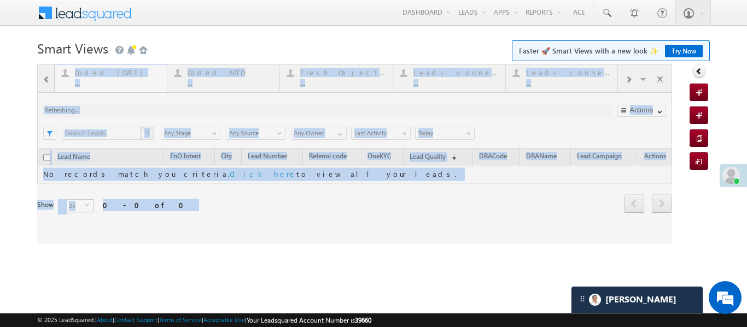
click at [103, 84] on div at bounding box center [354, 154] width 635 height 179
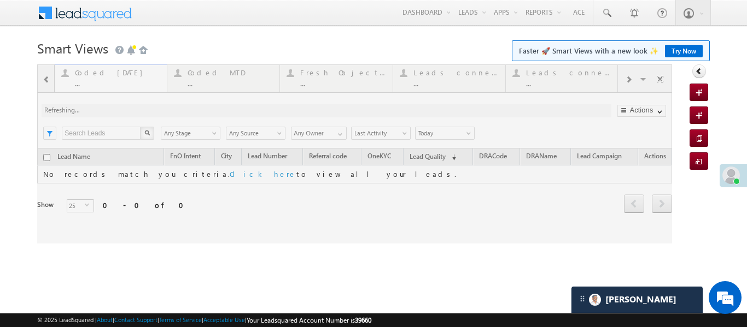
click at [103, 84] on div at bounding box center [354, 154] width 635 height 179
